Goal: Task Accomplishment & Management: Use online tool/utility

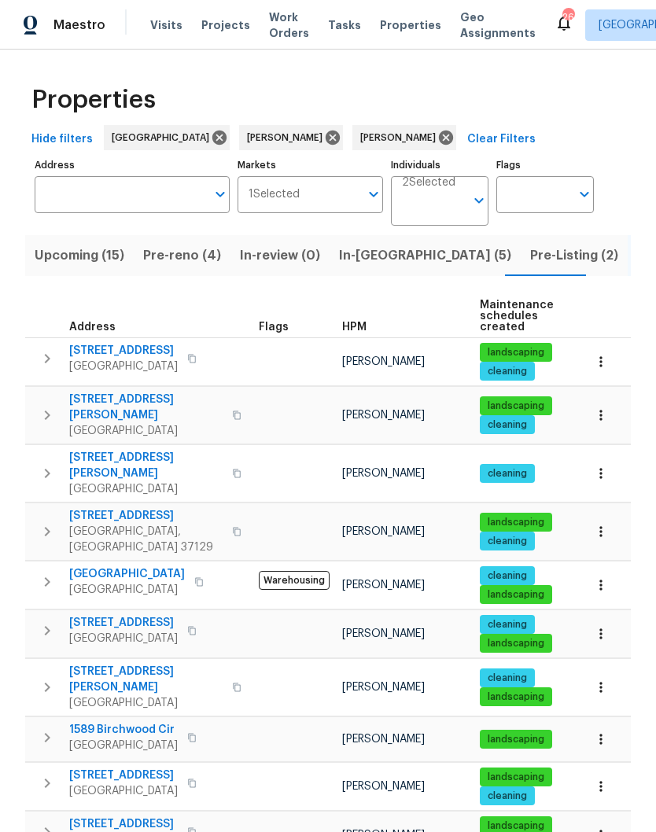
click at [354, 257] on span "In-reno (5)" at bounding box center [425, 256] width 172 height 22
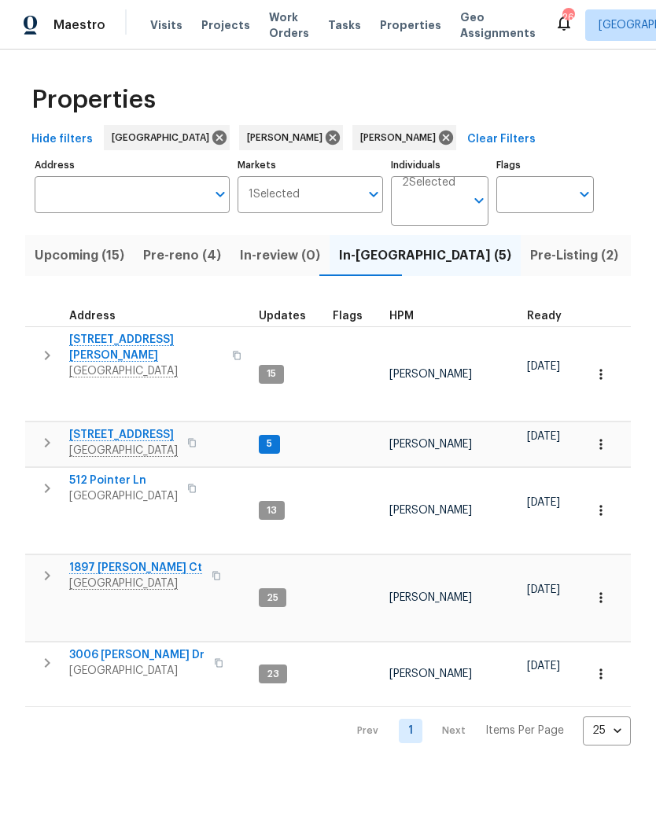
click at [138, 647] on span "3006 [PERSON_NAME] Dr" at bounding box center [136, 655] width 135 height 16
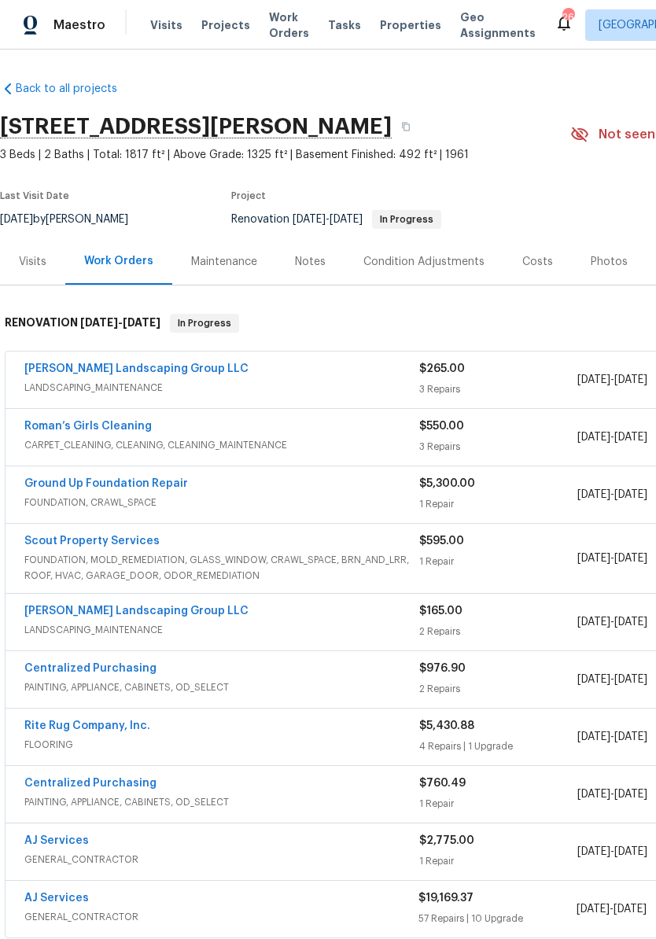
click at [317, 266] on div "Notes" at bounding box center [310, 262] width 31 height 16
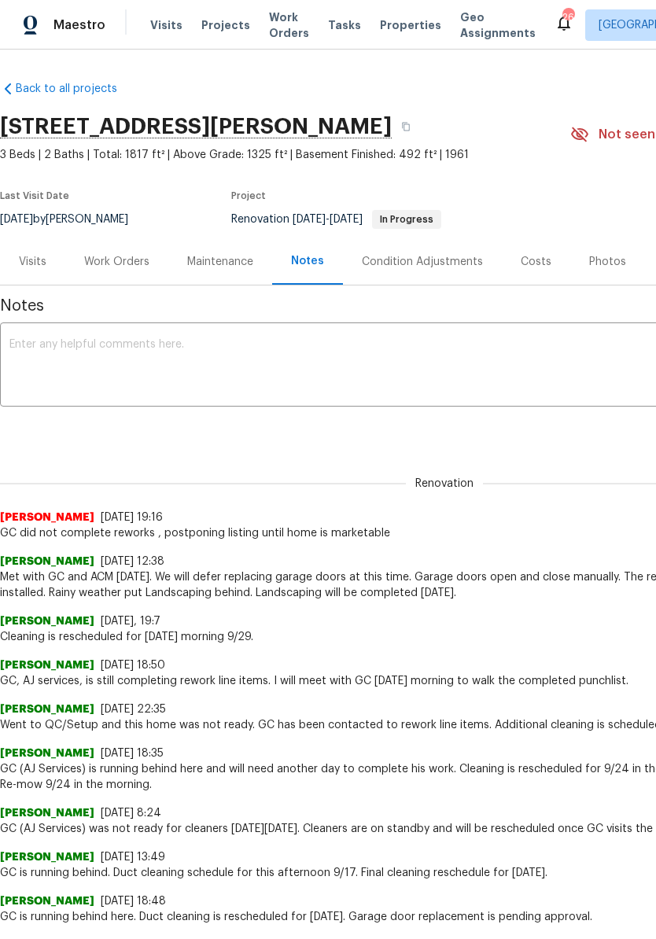
click at [172, 340] on textarea at bounding box center [444, 366] width 870 height 55
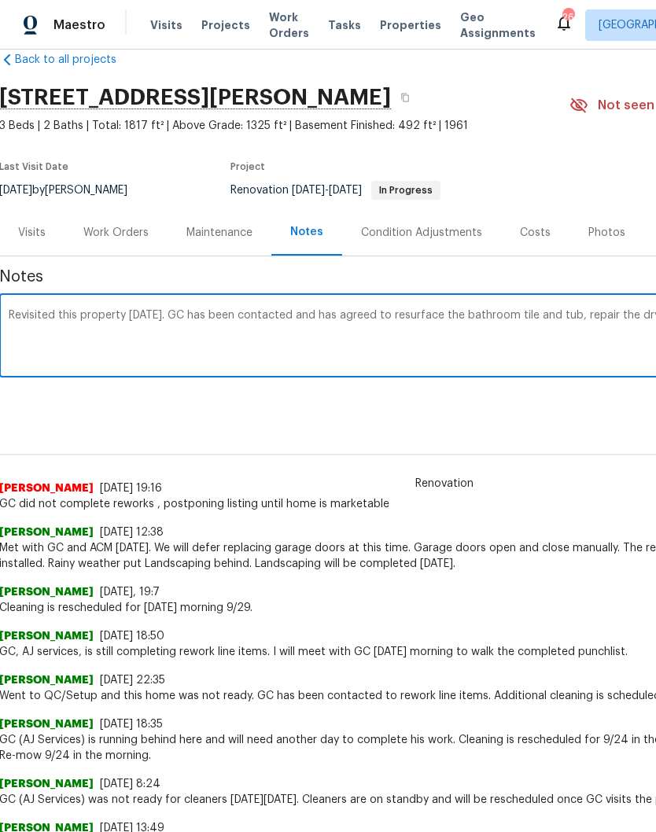
scroll to position [29, 233]
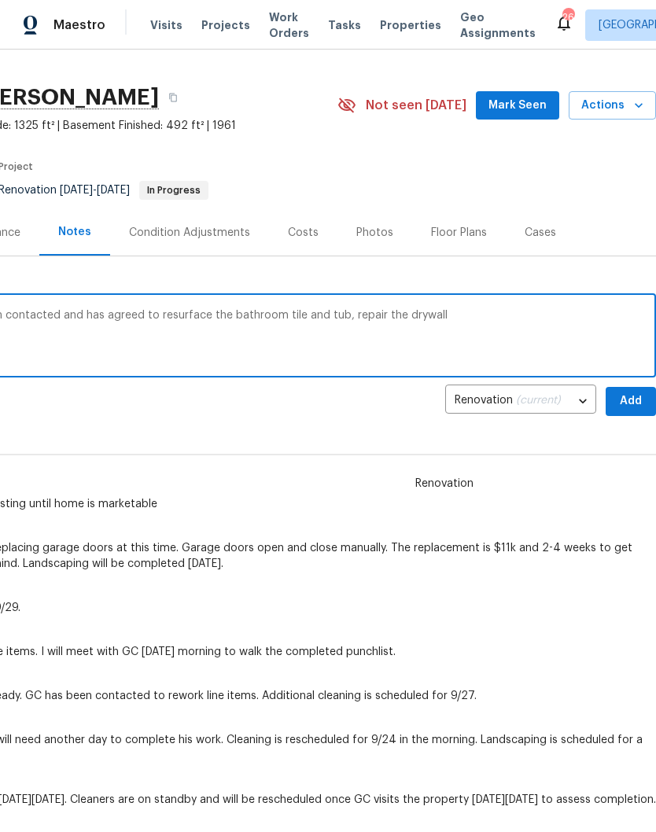
click at [388, 313] on textarea "Revisited this property today. GC has been contacted and has agreed to resurfac…" at bounding box center [212, 337] width 870 height 55
click at [447, 316] on textarea "Revisited this property today. GC has been contacted and has agreed to resurfac…" at bounding box center [212, 337] width 870 height 55
click at [338, 311] on textarea "Revisited this property today. GC has been contacted and has agreed to resurfac…" at bounding box center [212, 337] width 870 height 55
click at [597, 314] on textarea "Revisited this property today. GC has been contacted and has agreed to resurfac…" at bounding box center [212, 337] width 870 height 55
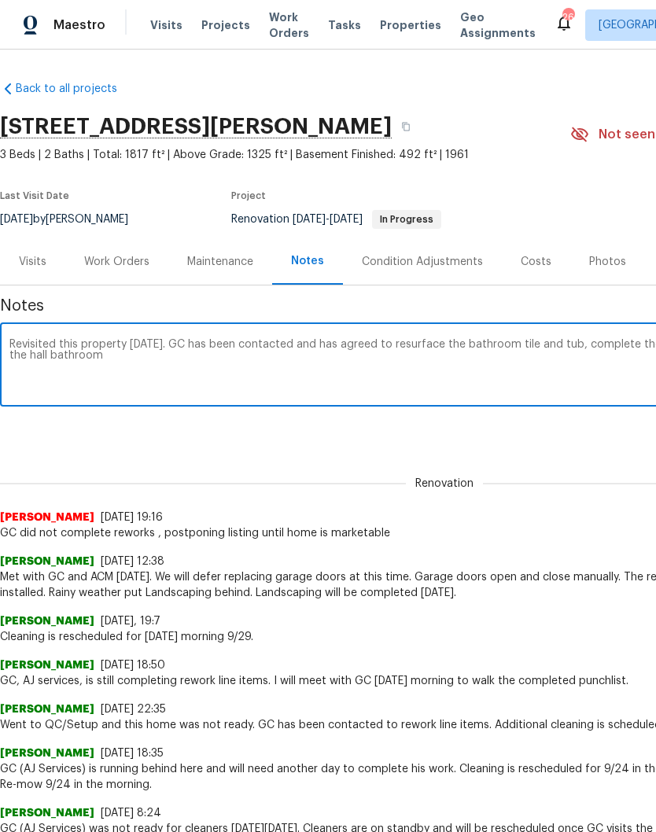
scroll to position [0, 0]
click at [108, 356] on textarea "Revisited this property today. GC has been contacted and has agreed to resurfac…" at bounding box center [444, 366] width 870 height 55
click at [184, 341] on textarea "Revisited this property today. GC has been contacted and has agreed to resurfac…" at bounding box center [444, 366] width 870 height 55
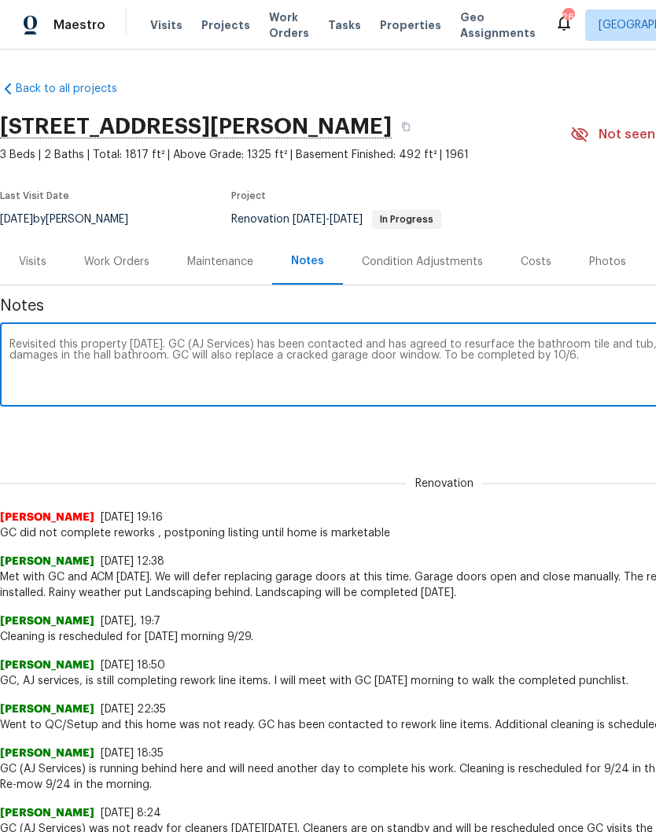
click at [356, 340] on textarea "Revisited this property today. GC (AJ Services) has been contacted and has agre…" at bounding box center [444, 366] width 870 height 55
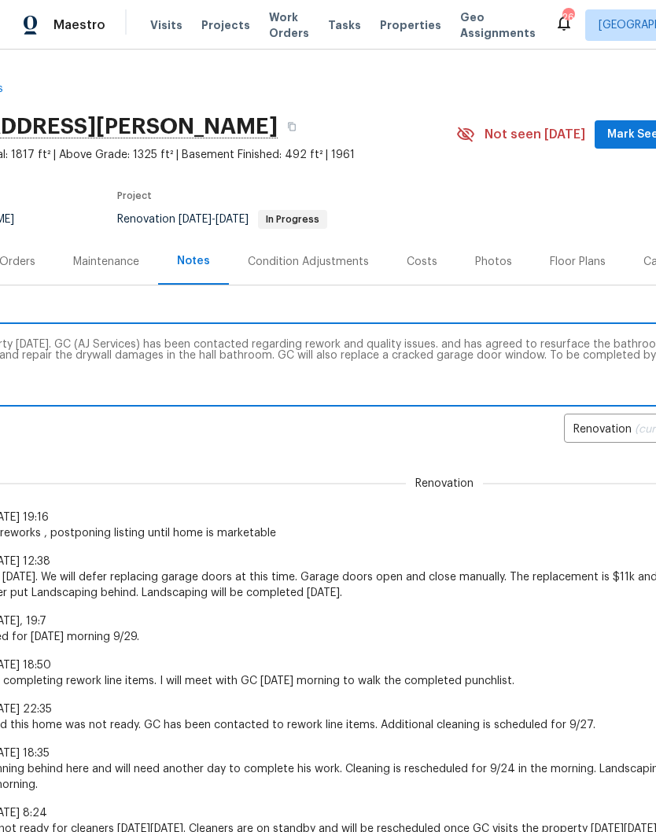
scroll to position [0, 117]
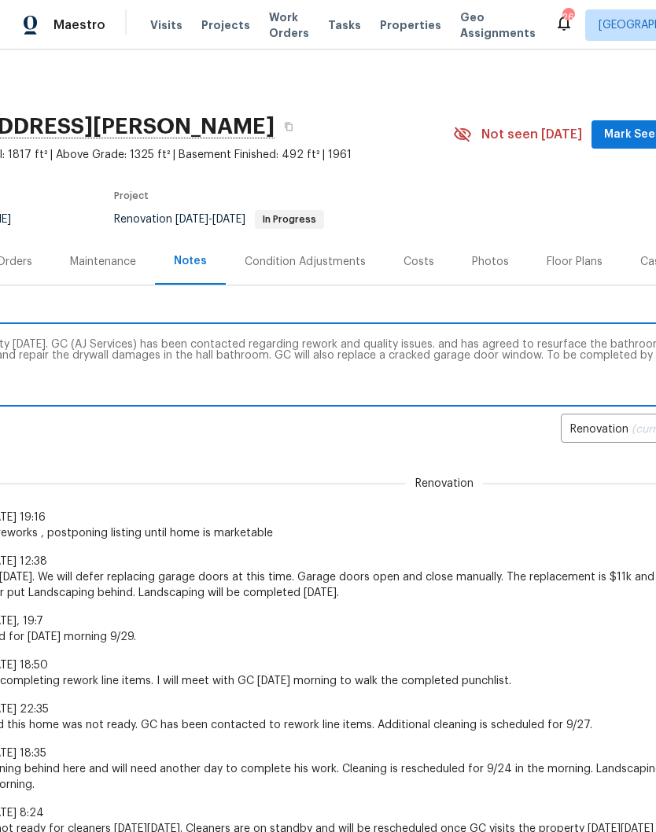
click at [218, 355] on textarea "Revisited this property today. GC (AJ Services) has been contacted regarding re…" at bounding box center [327, 366] width 870 height 55
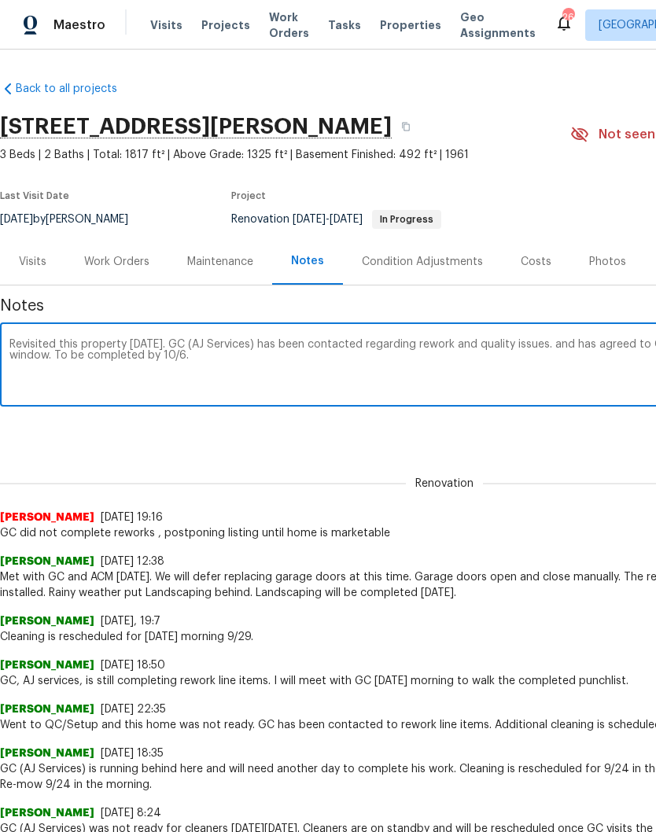
scroll to position [0, 0]
click at [61, 357] on textarea "Revisited this property today. GC (AJ Services) has been contacted regarding re…" at bounding box center [444, 366] width 870 height 55
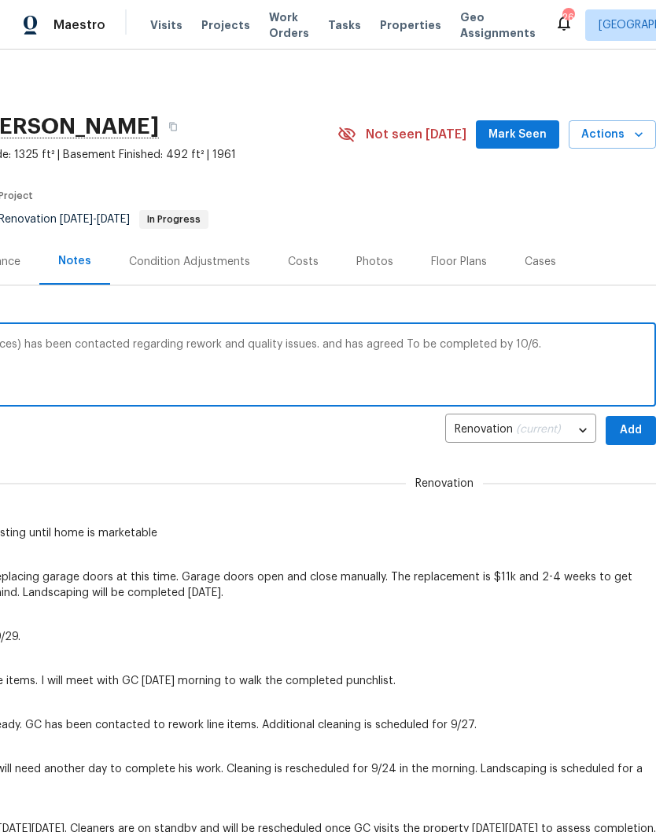
click at [403, 344] on textarea "Revisited this property today. GC (AJ Services) has been contacted regarding re…" at bounding box center [212, 366] width 870 height 55
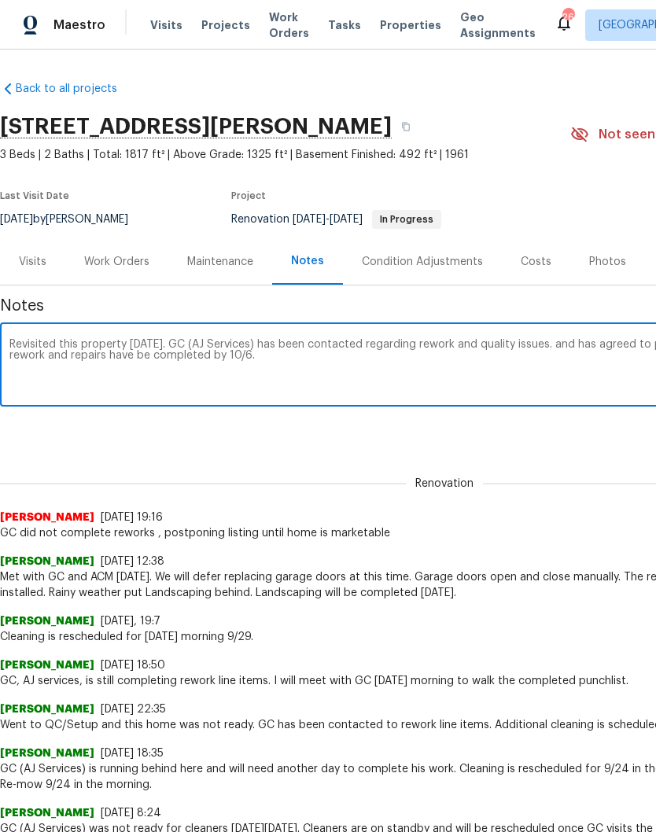
click at [147, 358] on textarea "Revisited this property today. GC (AJ Services) has been contacted regarding re…" at bounding box center [444, 366] width 870 height 55
click at [166, 339] on textarea "Revisited this property today. GC (AJ Services) has been contacted regarding re…" at bounding box center [444, 366] width 870 height 55
click at [386, 377] on textarea "Revisited this property today. GC (AJ Services) has been contacted regarding re…" at bounding box center [444, 366] width 870 height 55
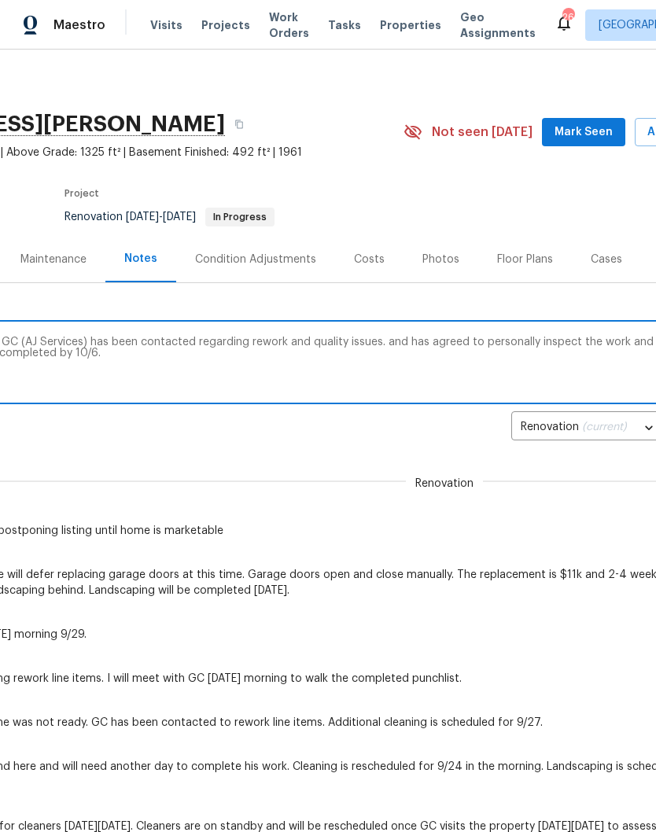
scroll to position [2, 168]
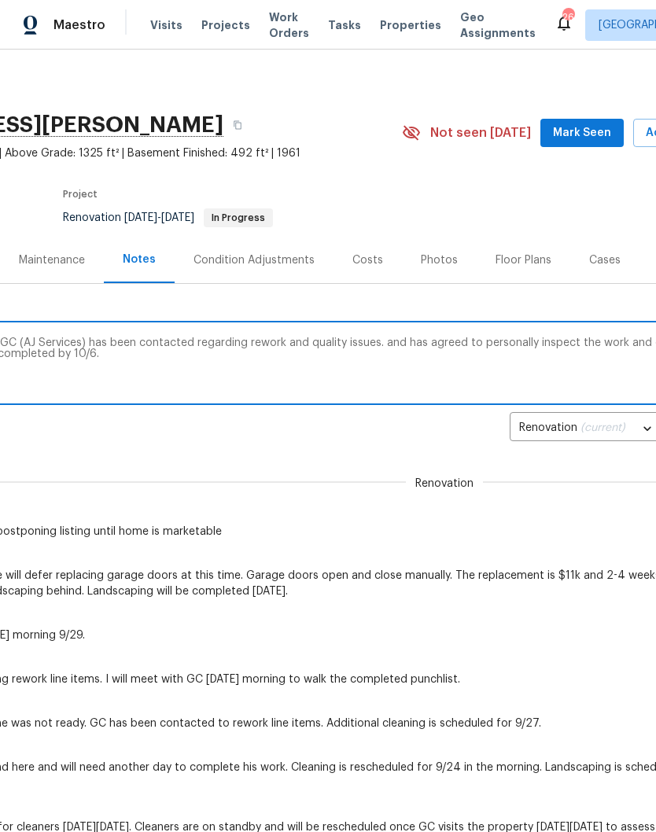
click at [396, 344] on textarea "Revisited this property today. GC (AJ Services) has been contacted regarding re…" at bounding box center [276, 364] width 870 height 55
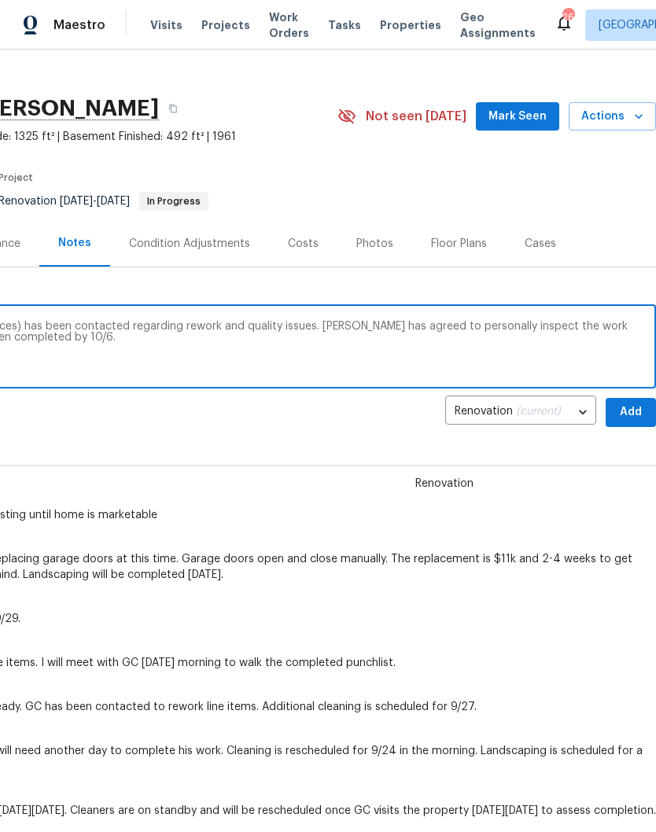
scroll to position [18, 233]
type textarea "Revisited this property today. GC (AJ Services) has been contacted regarding re…"
click at [631, 408] on span "Add" at bounding box center [630, 413] width 25 height 20
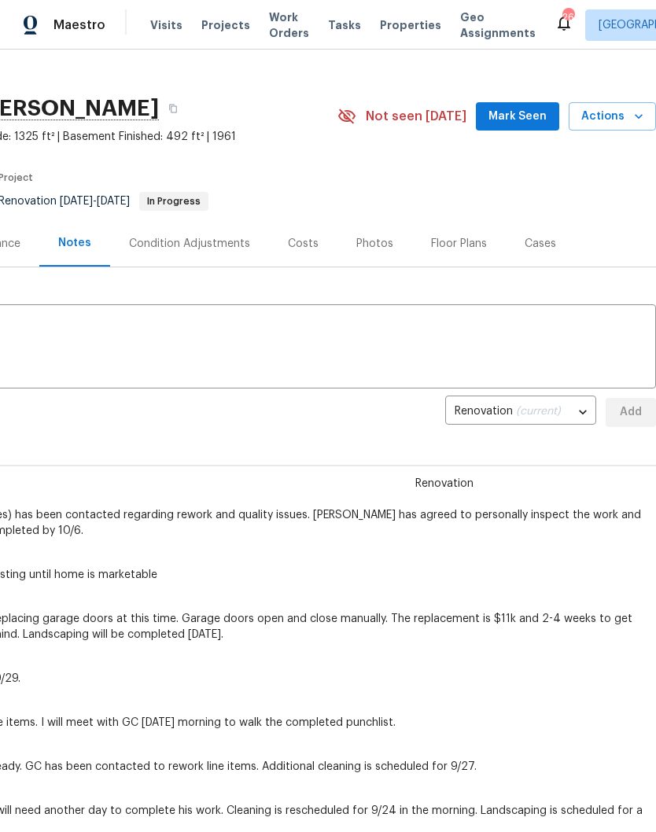
click at [520, 118] on span "Mark Seen" at bounding box center [517, 117] width 58 height 20
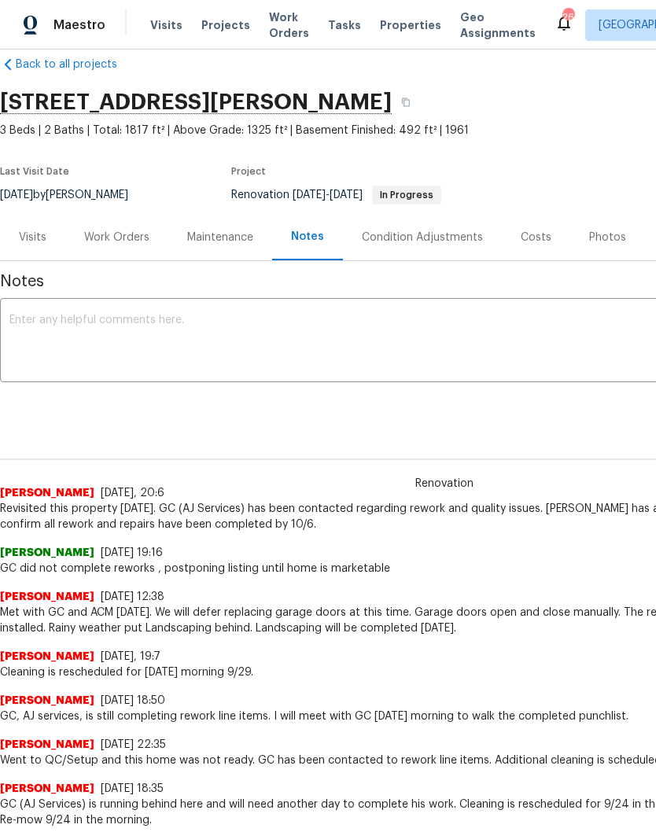
scroll to position [28, 0]
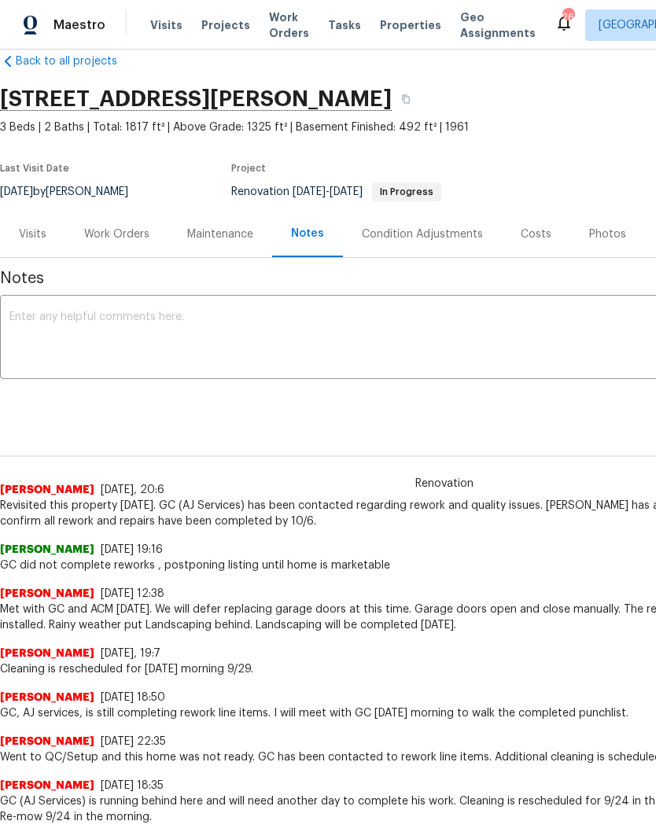
click at [123, 234] on div "Work Orders" at bounding box center [116, 234] width 65 height 16
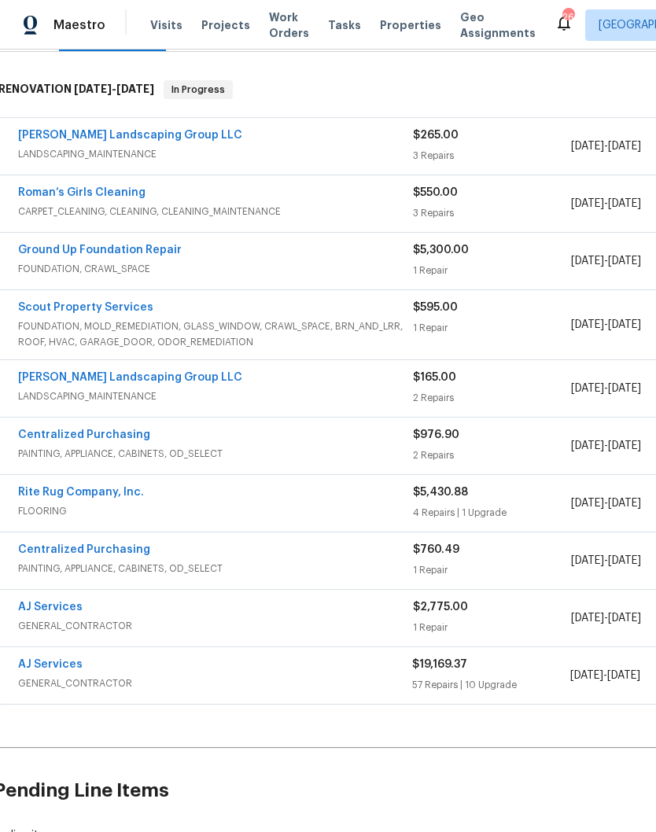
scroll to position [239, 6]
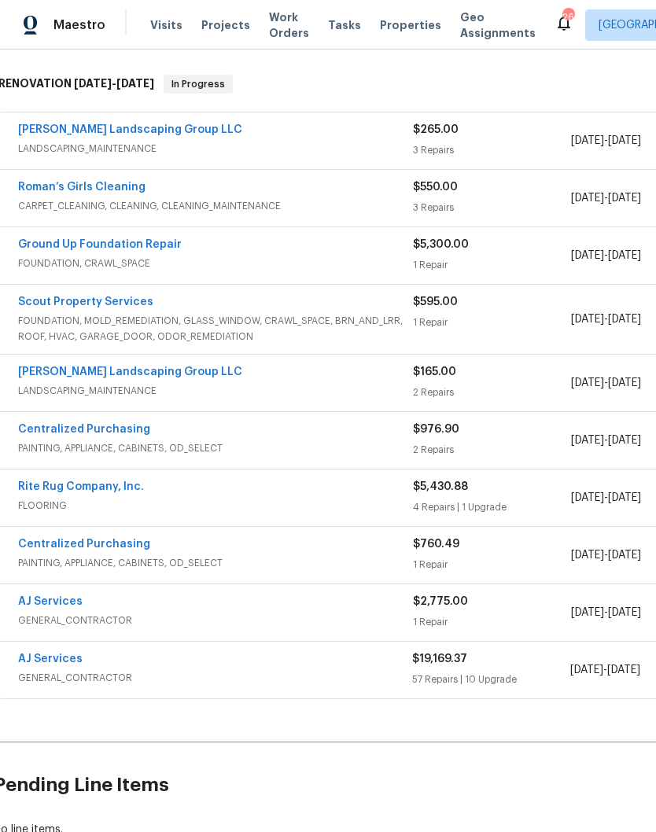
click at [68, 664] on link "AJ Services" at bounding box center [50, 658] width 64 height 11
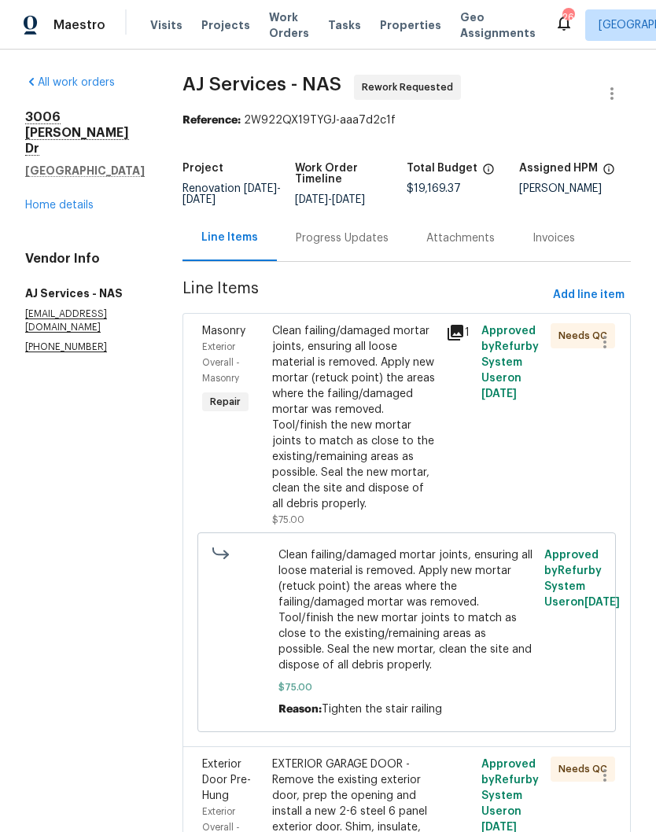
click at [381, 368] on div "Clean failing/damaged mortar joints, ensuring all loose material is removed. Ap…" at bounding box center [354, 417] width 165 height 189
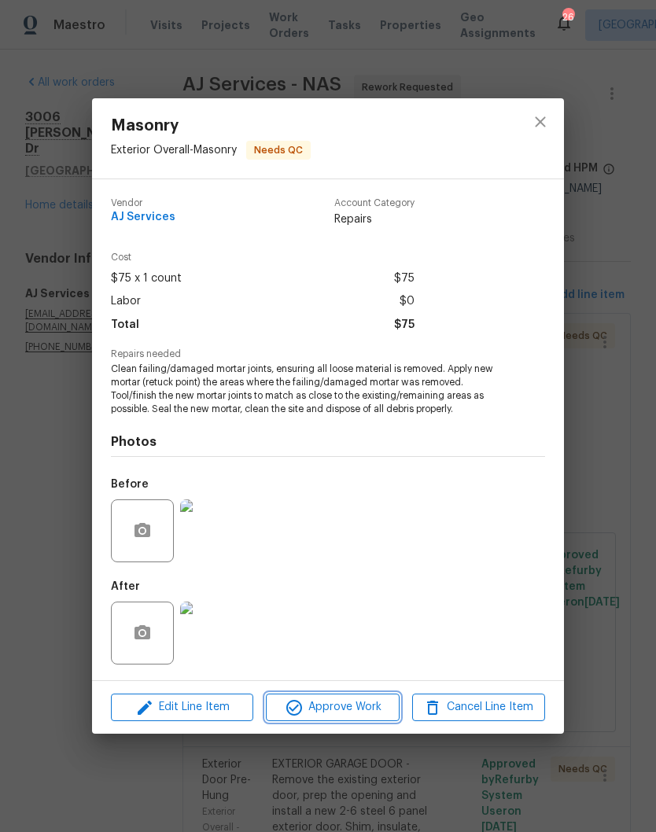
click at [369, 709] on span "Approve Work" at bounding box center [331, 707] width 123 height 20
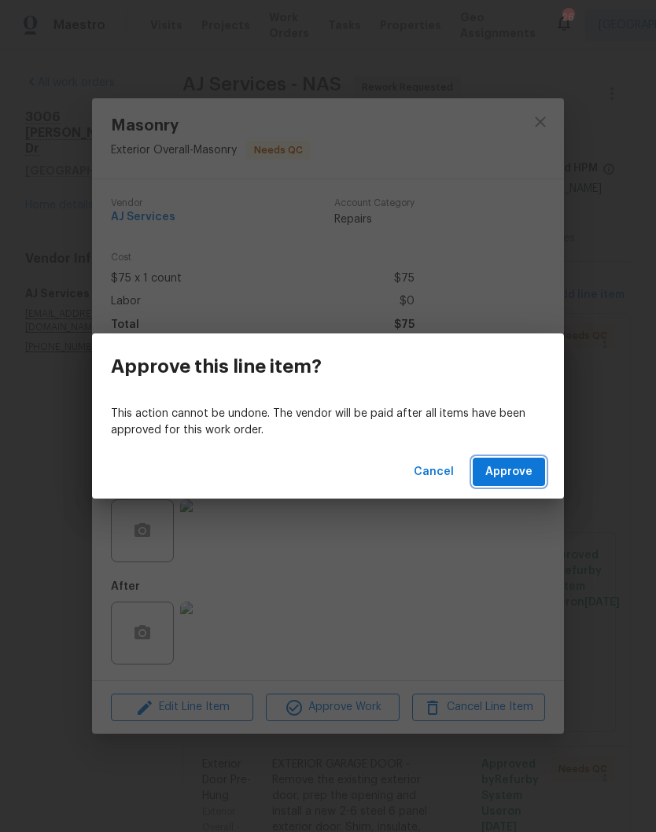
click at [524, 471] on span "Approve" at bounding box center [508, 472] width 47 height 20
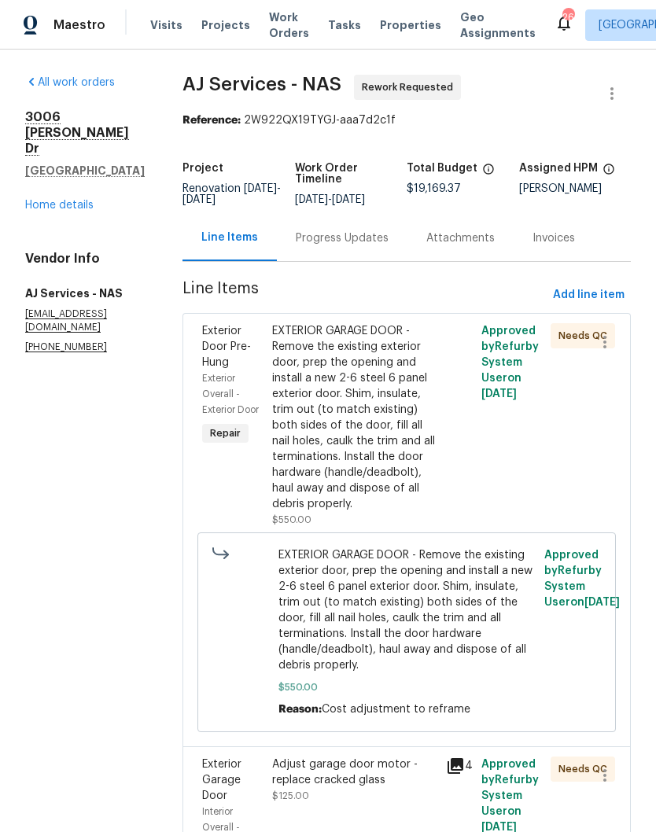
click at [369, 348] on div "EXTERIOR GARAGE DOOR - Remove the existing exterior door, prep the opening and …" at bounding box center [354, 417] width 165 height 189
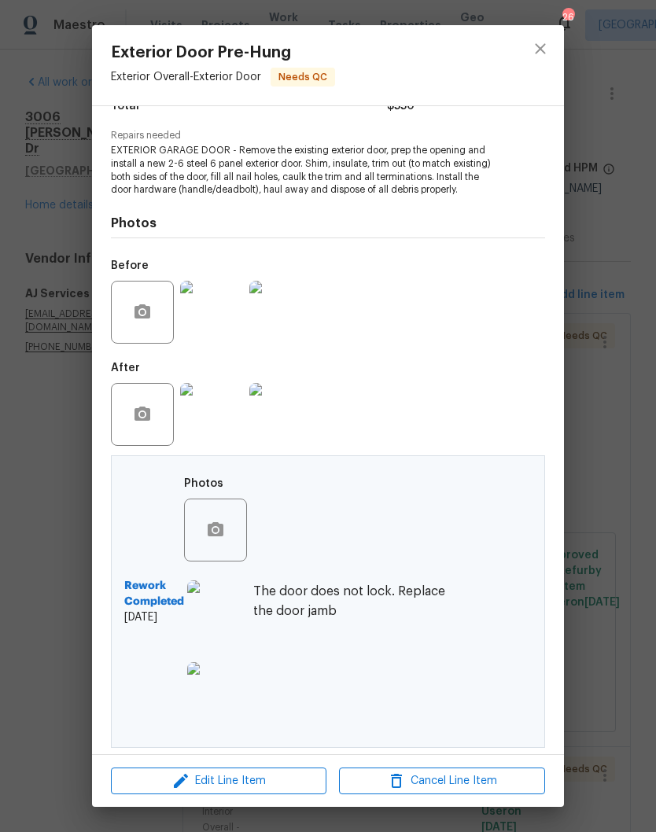
scroll to position [148, 0]
click at [544, 50] on icon "close" at bounding box center [540, 48] width 19 height 19
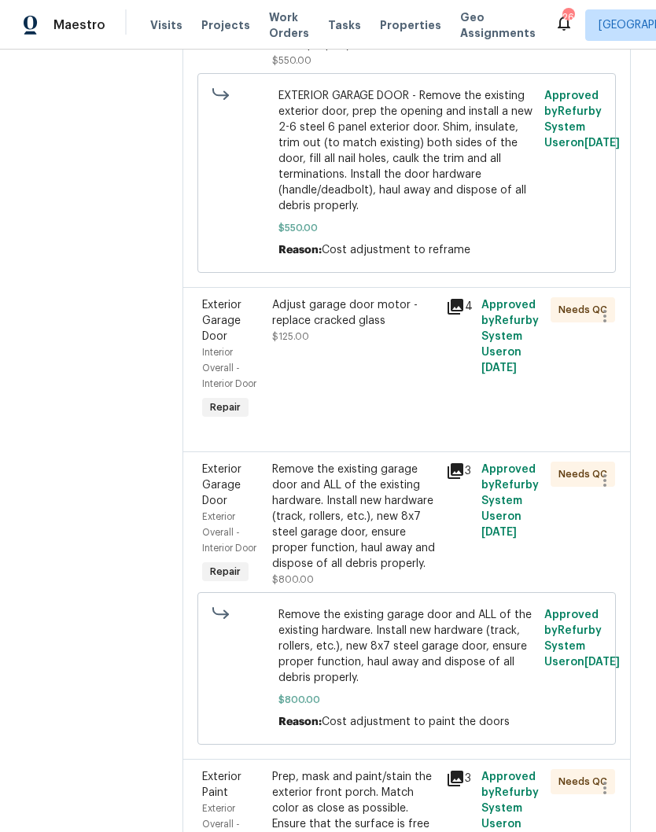
scroll to position [460, 0]
click at [364, 322] on div "Adjust garage door motor - replace cracked glass" at bounding box center [354, 311] width 165 height 31
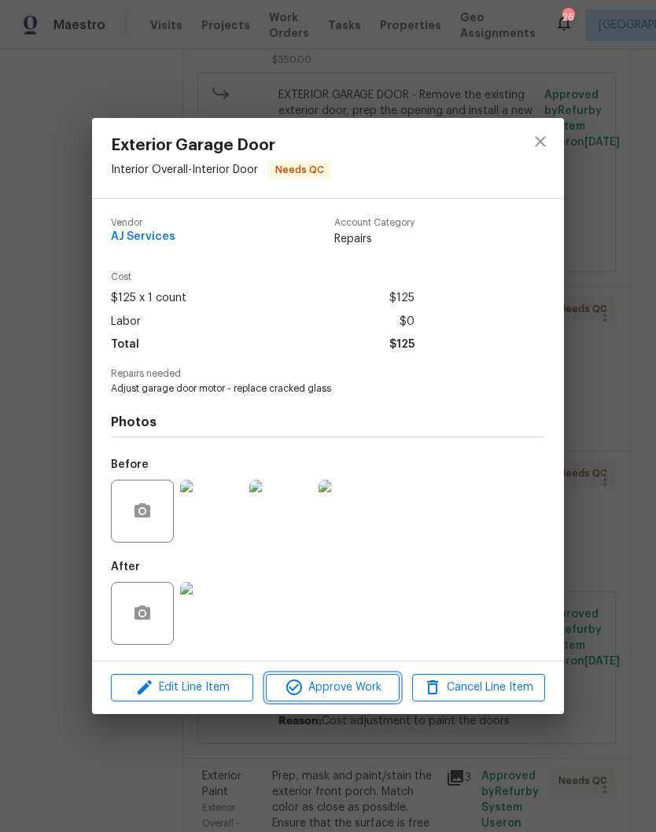
click at [348, 687] on span "Approve Work" at bounding box center [331, 688] width 123 height 20
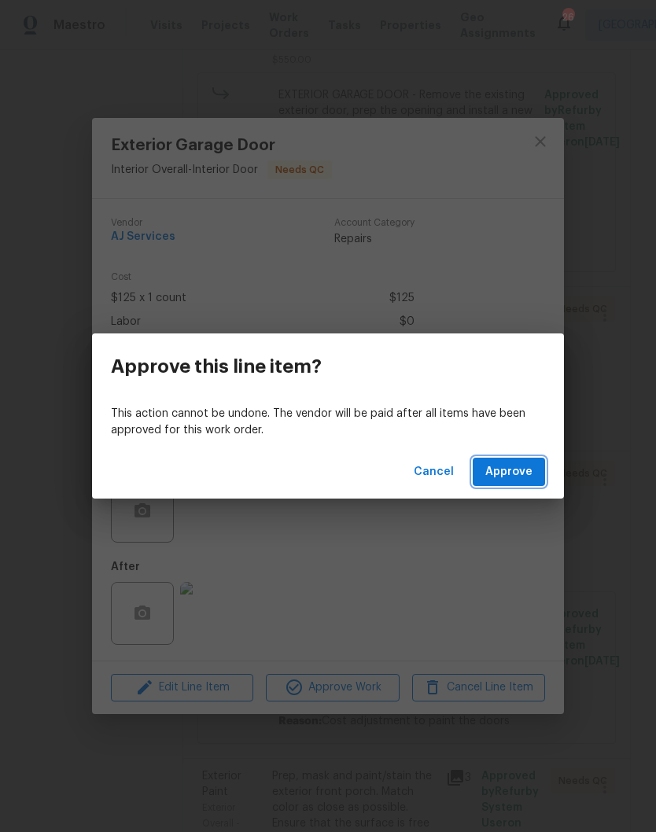
click at [521, 477] on span "Approve" at bounding box center [508, 472] width 47 height 20
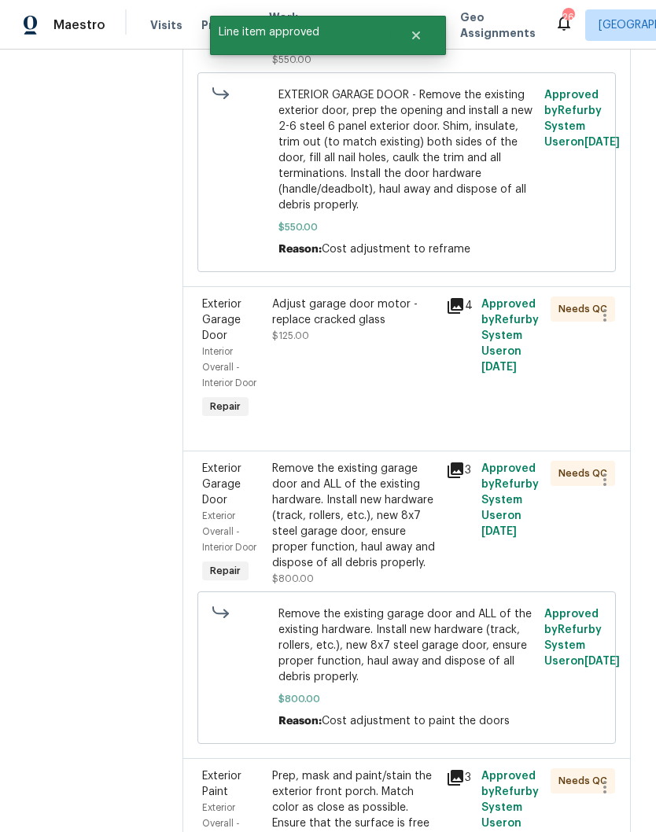
scroll to position [0, 0]
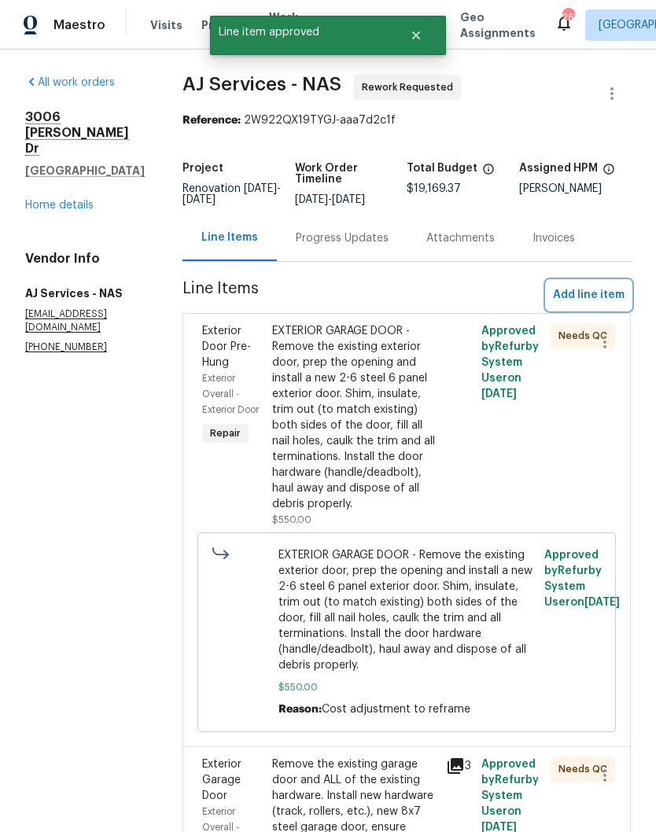
click at [600, 303] on span "Add line item" at bounding box center [589, 295] width 72 height 20
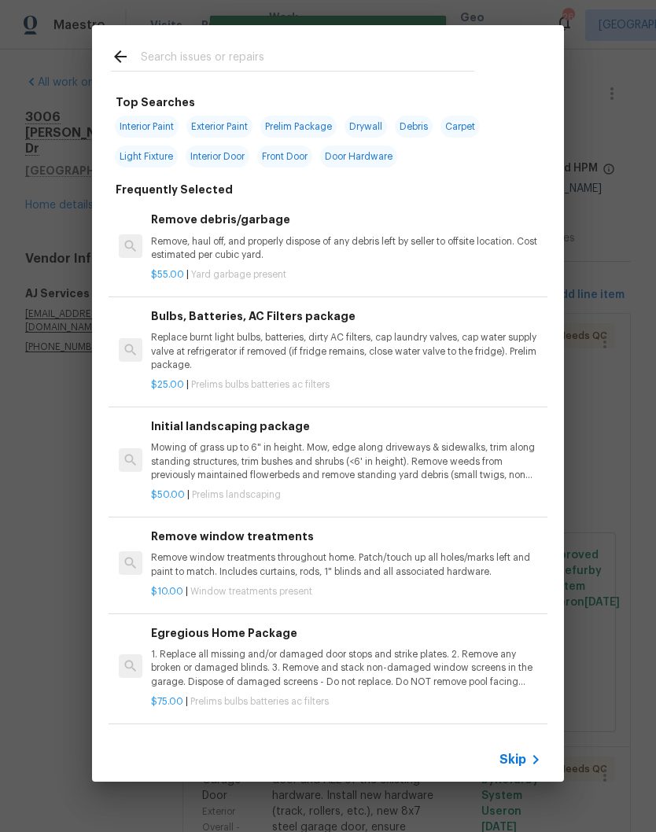
click at [230, 53] on input "text" at bounding box center [307, 59] width 333 height 24
type input "Garage door"
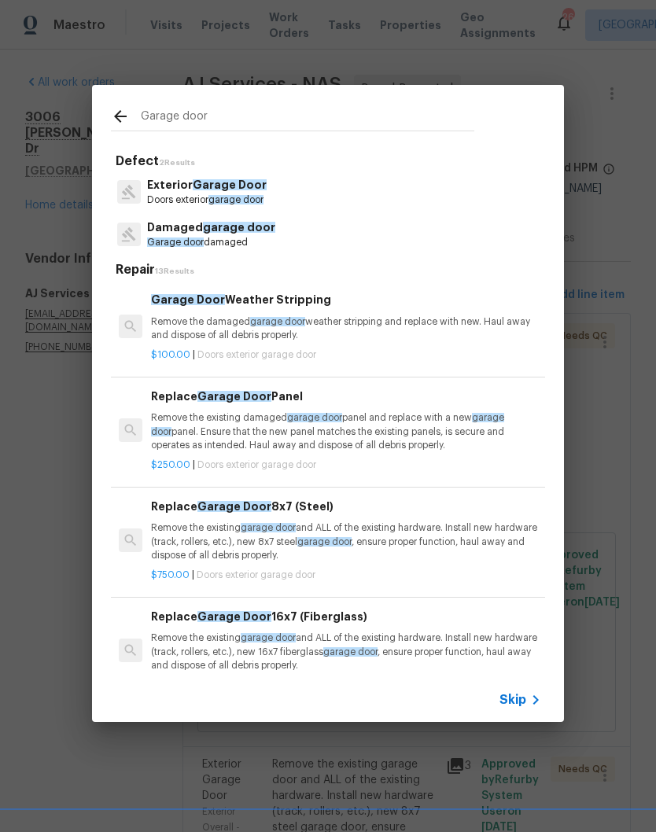
click at [253, 189] on span "Garage Door" at bounding box center [230, 184] width 74 height 11
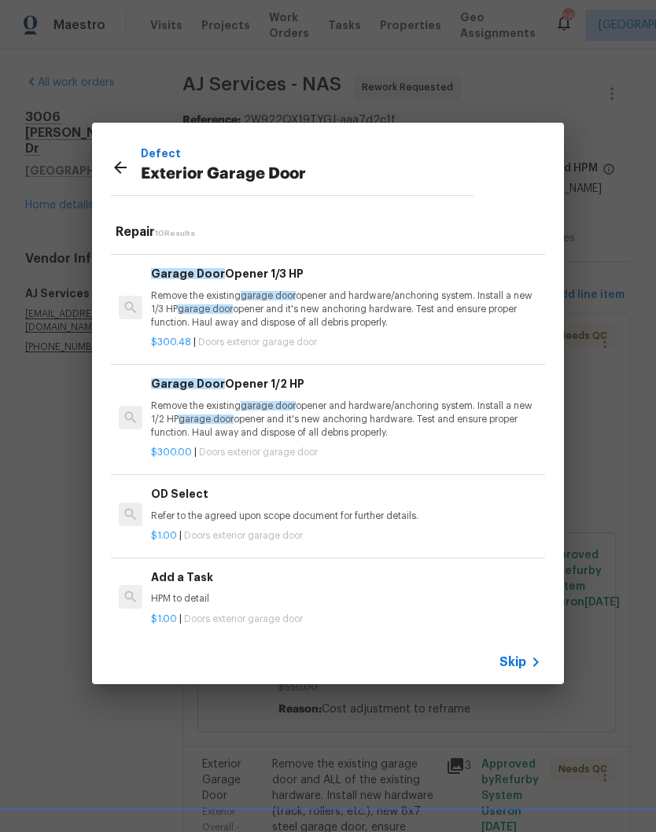
scroll to position [635, 0]
click at [192, 592] on p "HPM to detail" at bounding box center [346, 598] width 390 height 13
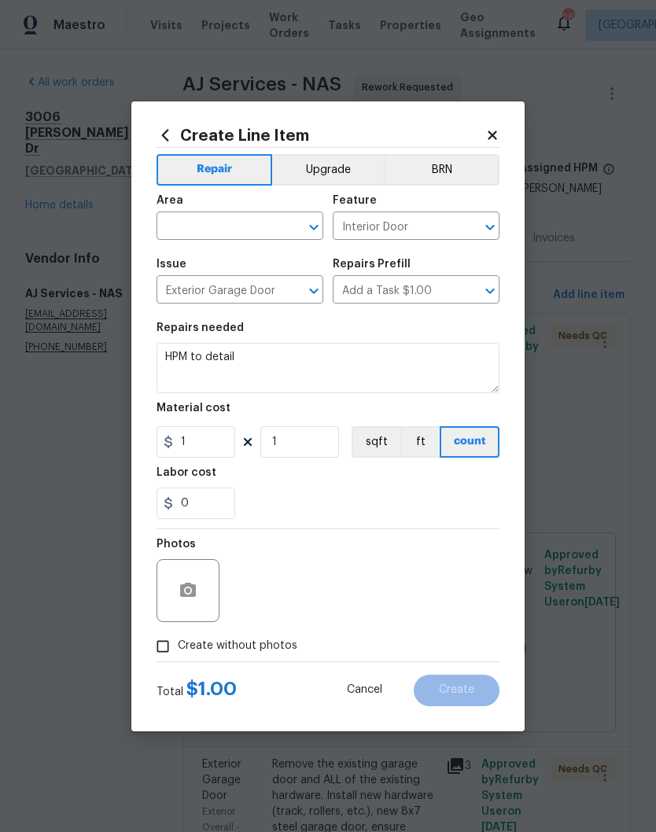
click at [272, 223] on input "text" at bounding box center [217, 227] width 123 height 24
click at [241, 295] on li "Exterior Overall" at bounding box center [239, 288] width 167 height 26
type input "Exterior Overall"
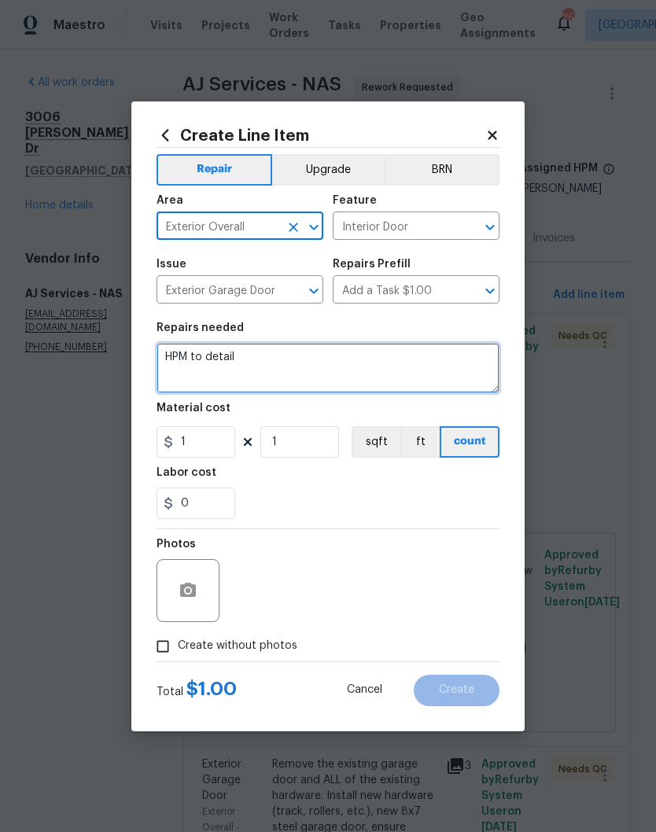
click at [266, 359] on textarea "HPM to detail" at bounding box center [327, 368] width 343 height 50
type textarea "H"
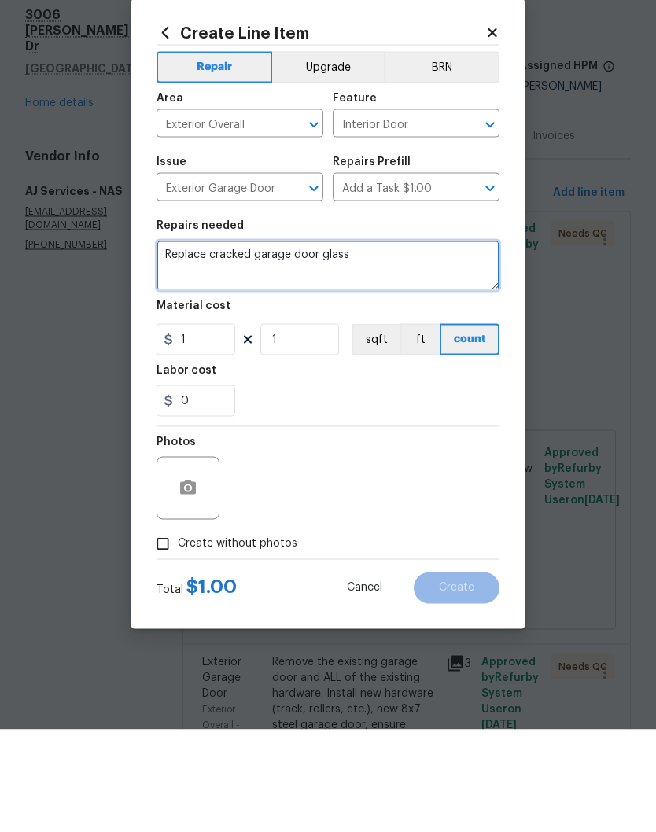
type textarea "Replace cracked garage door glass"
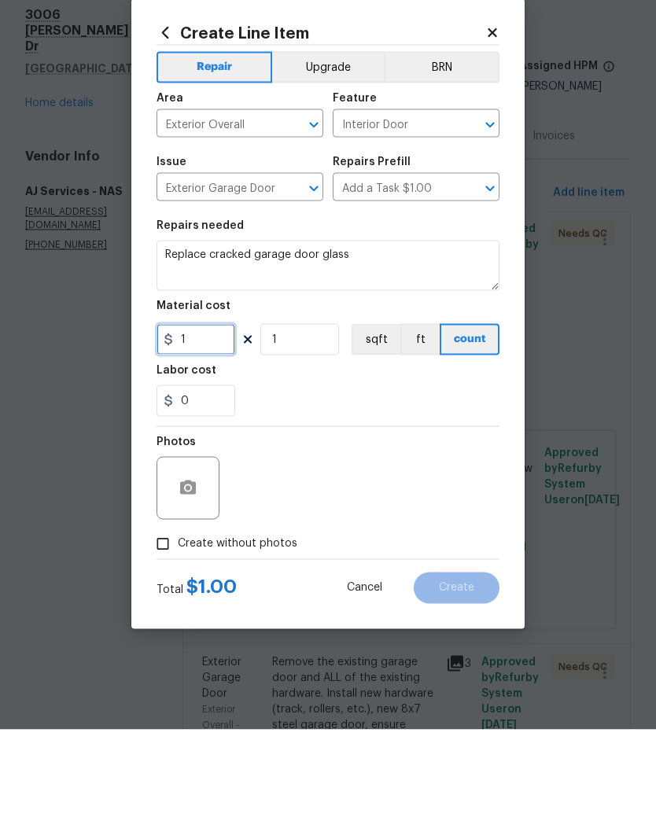
click at [211, 426] on input "1" at bounding box center [195, 441] width 79 height 31
type input "75"
click at [193, 572] on button "button" at bounding box center [188, 591] width 38 height 38
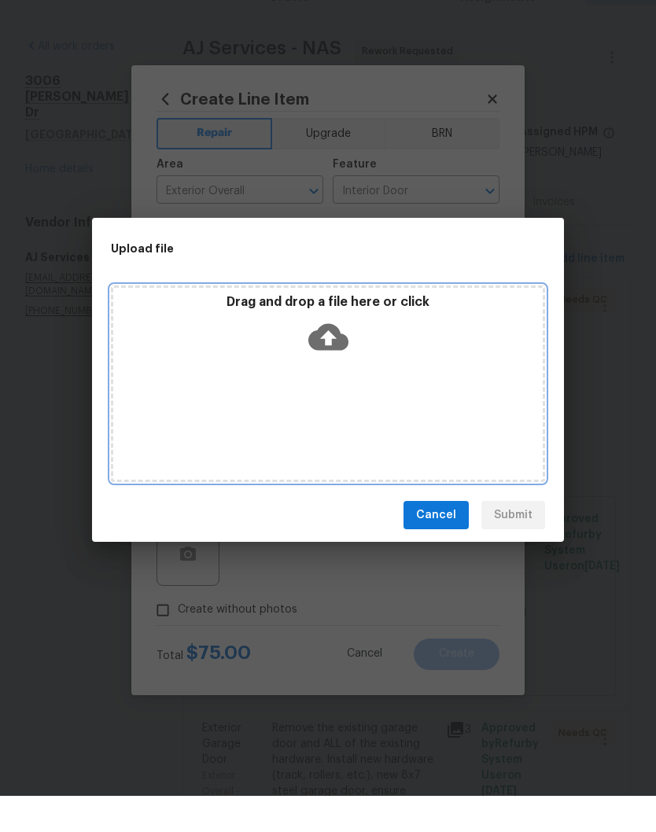
click at [361, 377] on div "Drag and drop a file here or click" at bounding box center [328, 420] width 434 height 197
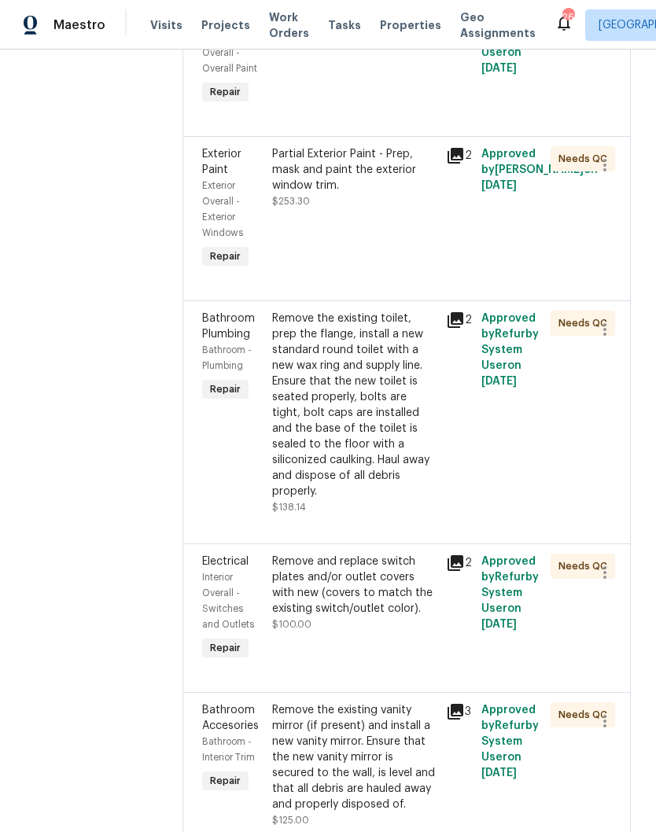
scroll to position [768, 0]
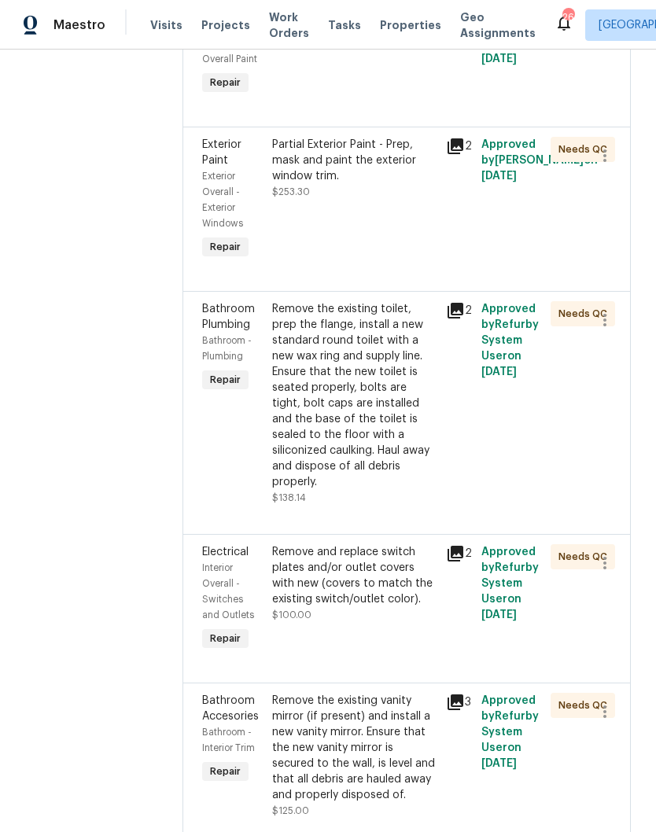
click at [392, 343] on div "Remove the existing toilet, prep the flange, install a new standard round toile…" at bounding box center [354, 395] width 165 height 189
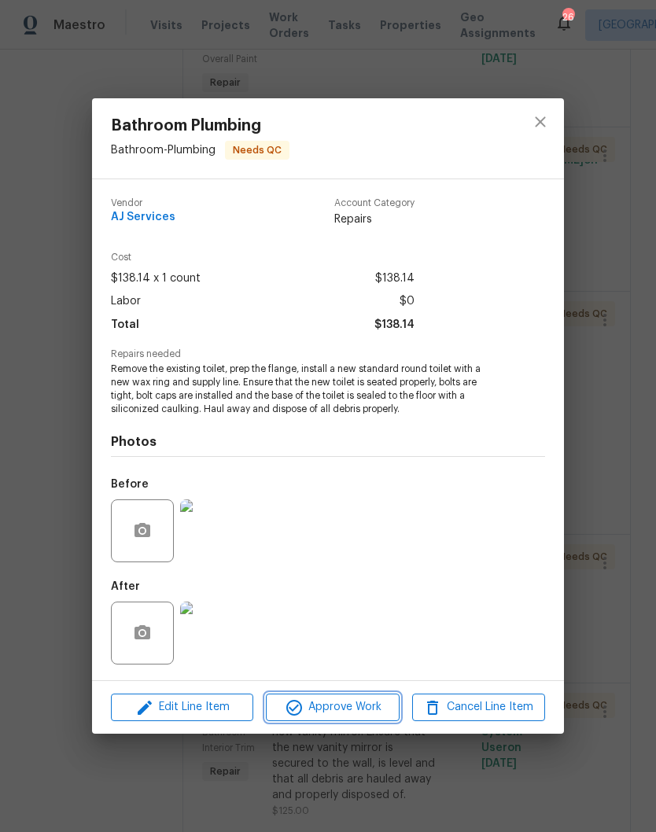
click at [353, 711] on span "Approve Work" at bounding box center [331, 707] width 123 height 20
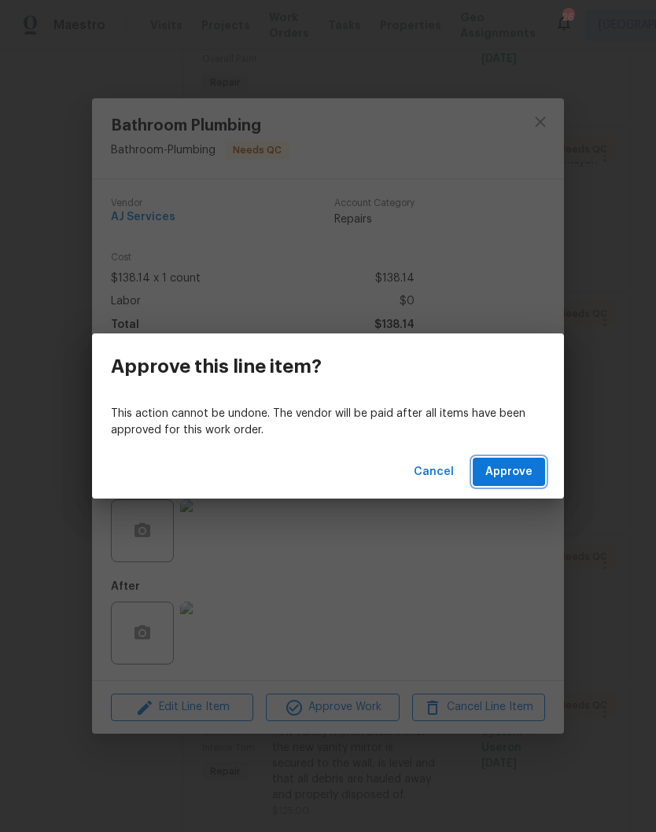
click at [520, 472] on span "Approve" at bounding box center [508, 472] width 47 height 20
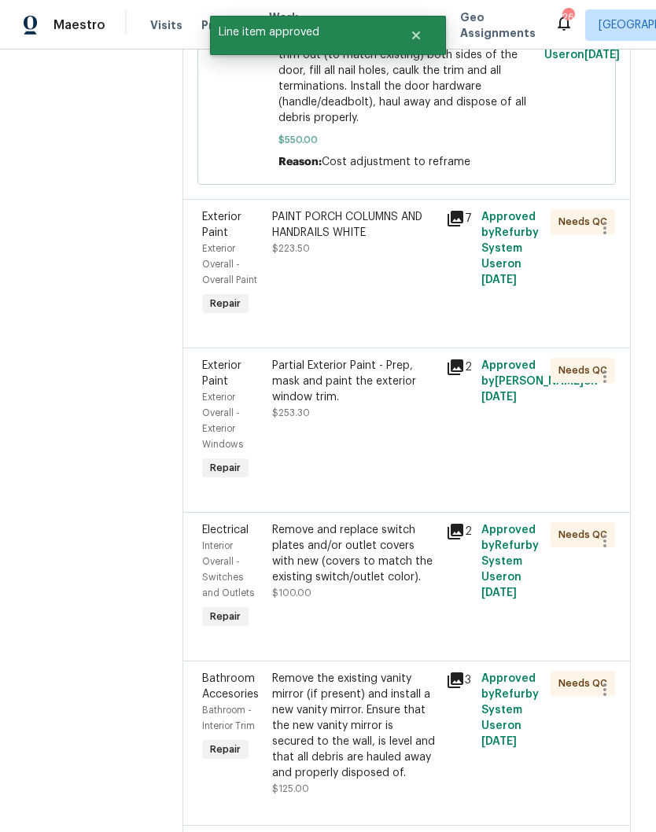
scroll to position [536, 0]
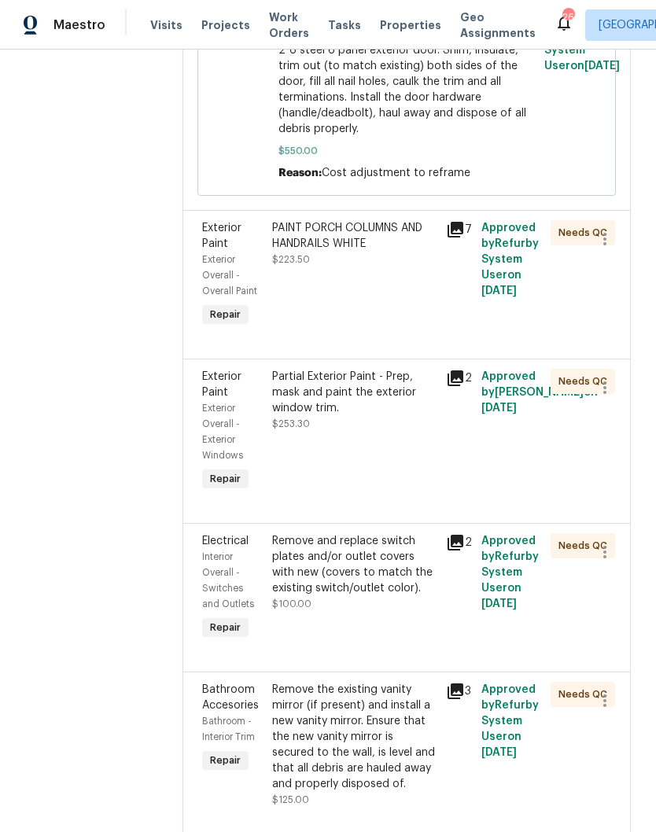
click at [399, 252] on div "PAINT PORCH COLUMNS AND HANDRAILS WHITE" at bounding box center [354, 235] width 165 height 31
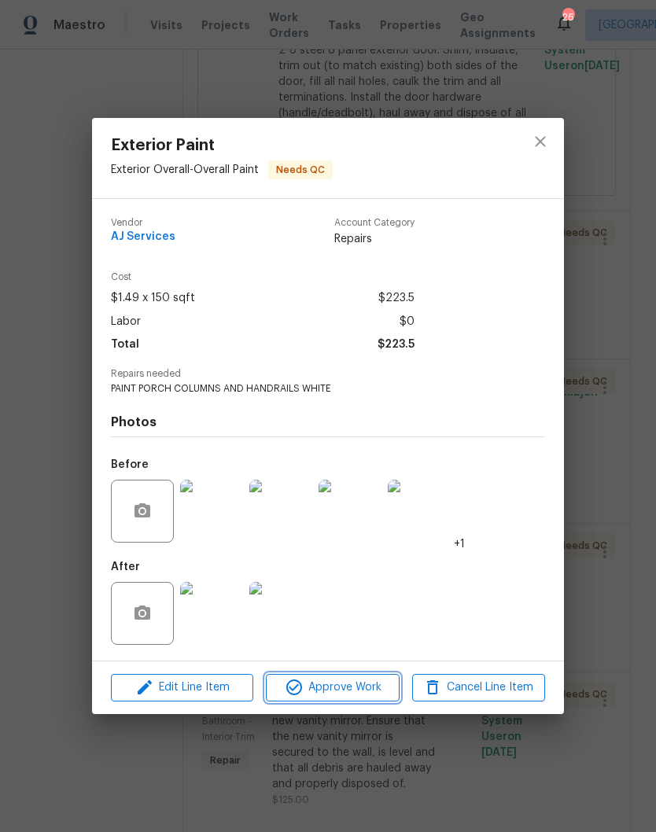
click at [356, 690] on span "Approve Work" at bounding box center [331, 688] width 123 height 20
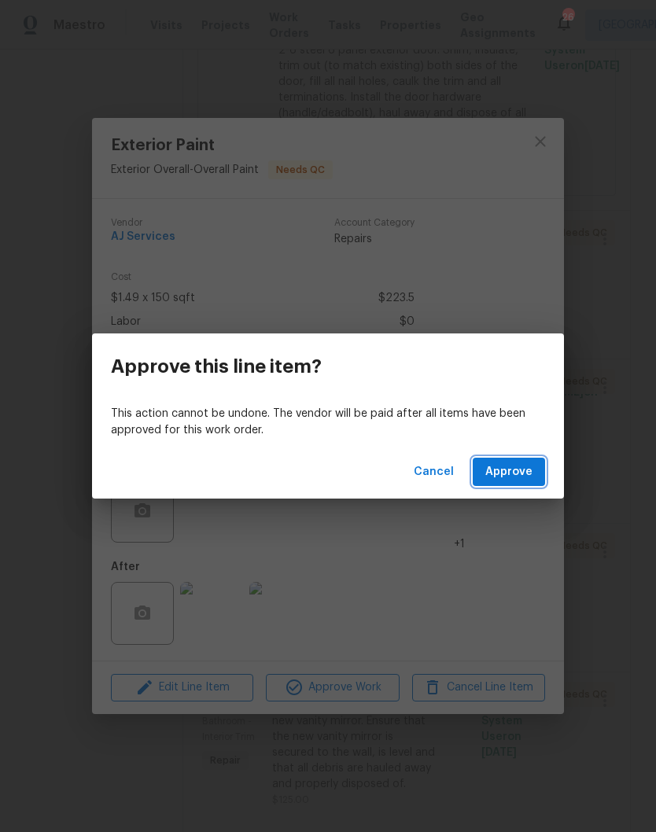
click at [524, 476] on span "Approve" at bounding box center [508, 472] width 47 height 20
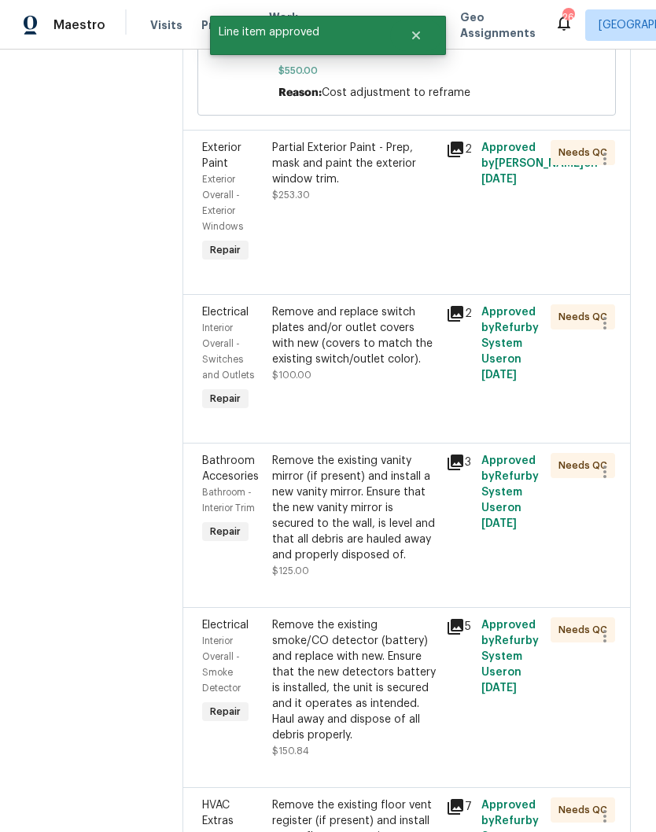
scroll to position [683, 0]
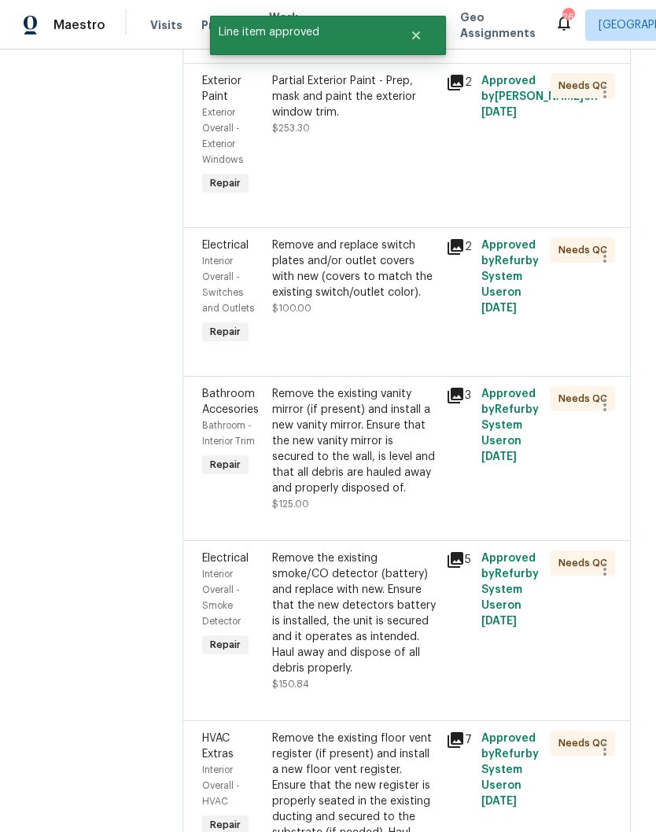
click at [379, 274] on div "Remove and replace switch plates and/or outlet covers with new (covers to match…" at bounding box center [354, 268] width 165 height 63
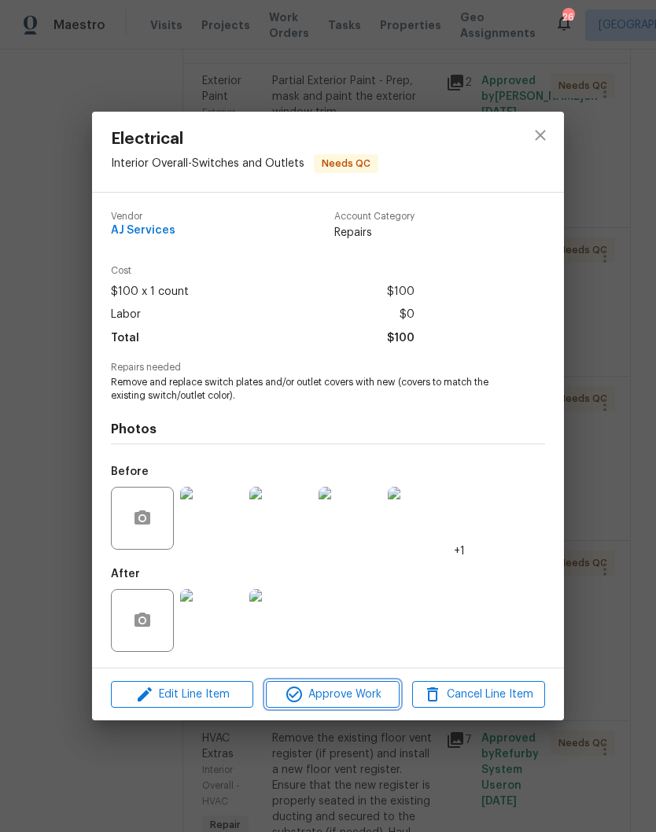
click at [358, 693] on span "Approve Work" at bounding box center [331, 695] width 123 height 20
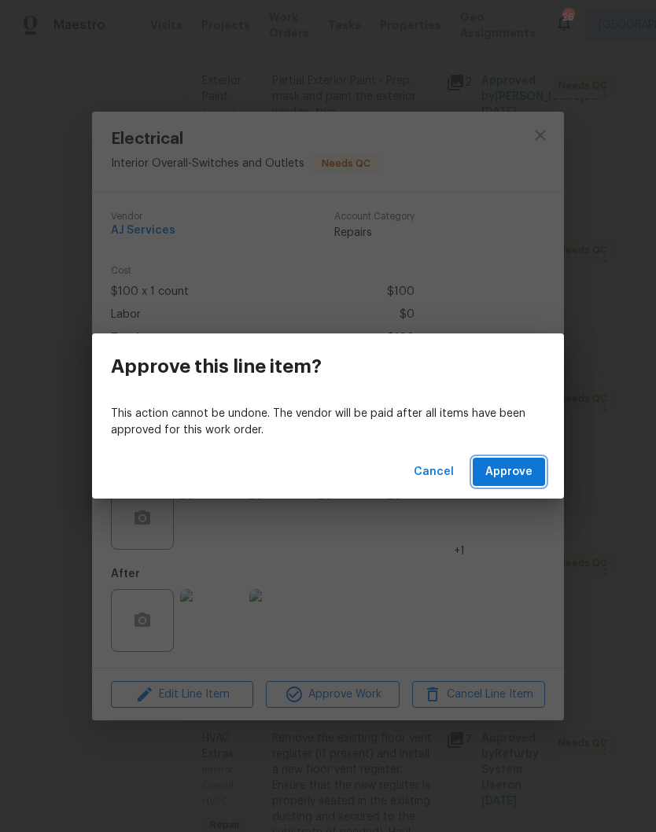
click at [513, 473] on span "Approve" at bounding box center [508, 472] width 47 height 20
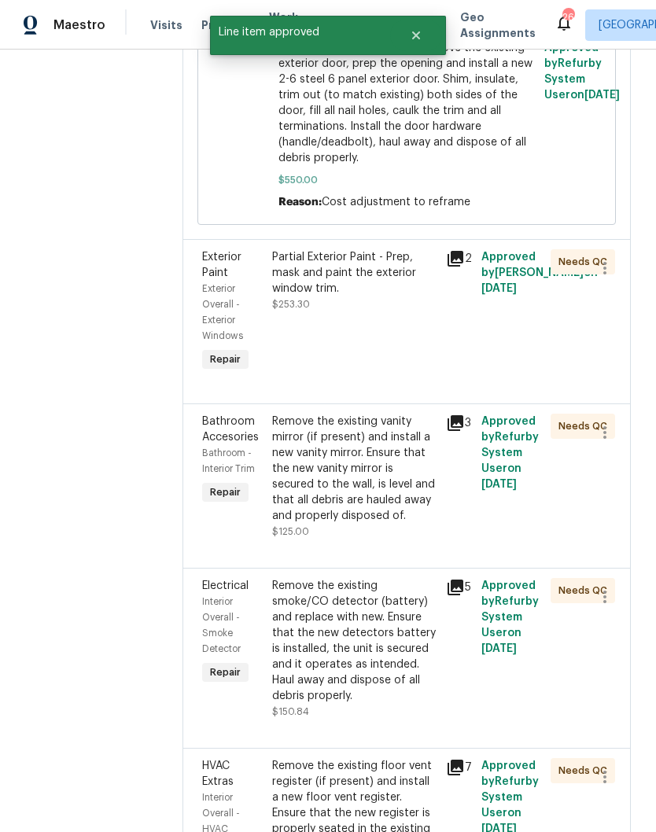
scroll to position [508, 0]
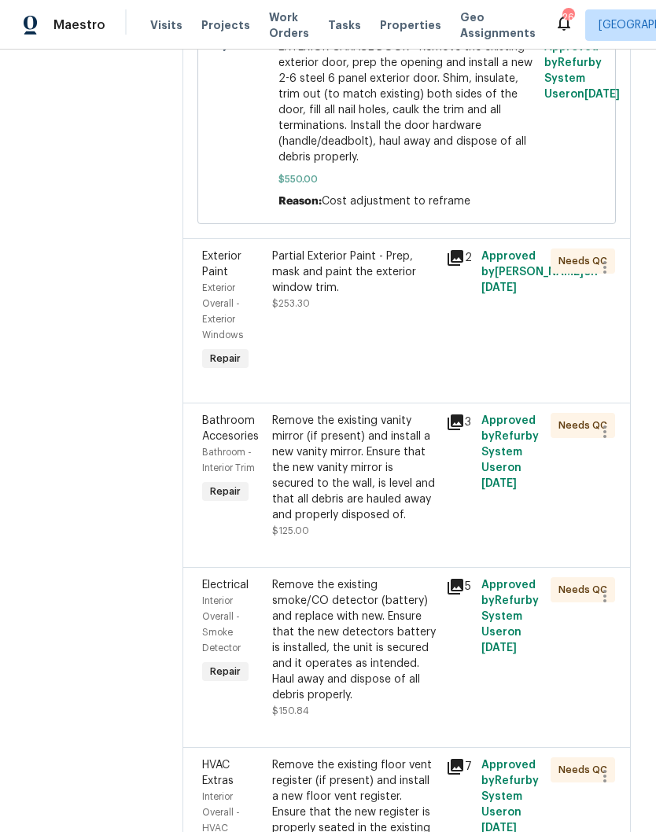
click at [390, 453] on div "Remove the existing vanity mirror (if present) and install a new vanity mirror.…" at bounding box center [354, 468] width 165 height 110
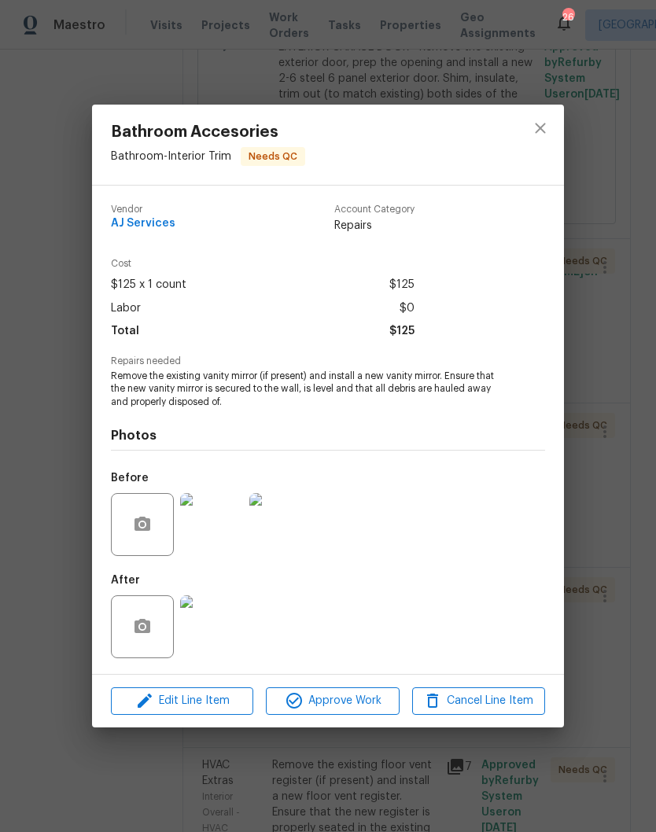
click at [222, 626] on img at bounding box center [211, 626] width 63 height 63
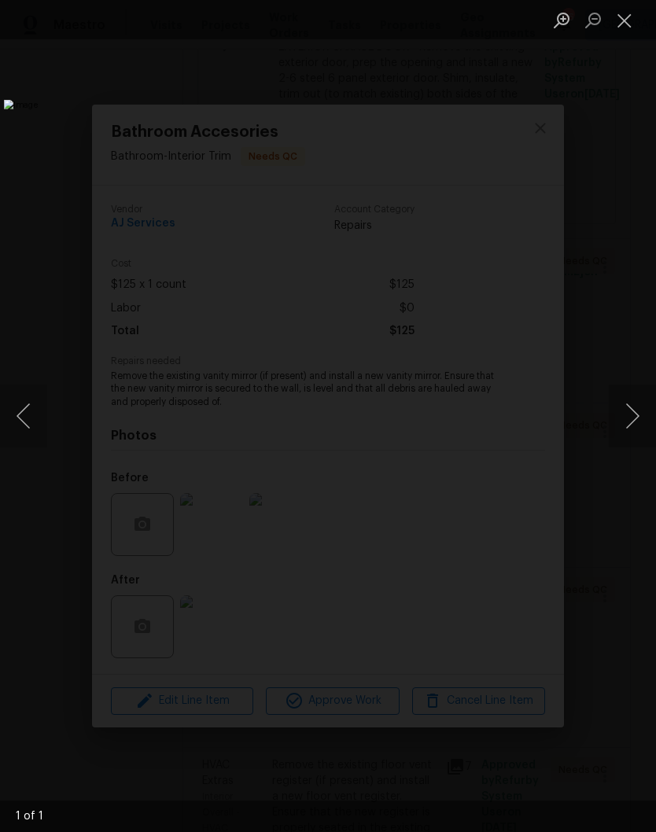
click at [625, 27] on button "Close lightbox" at bounding box center [624, 20] width 31 height 28
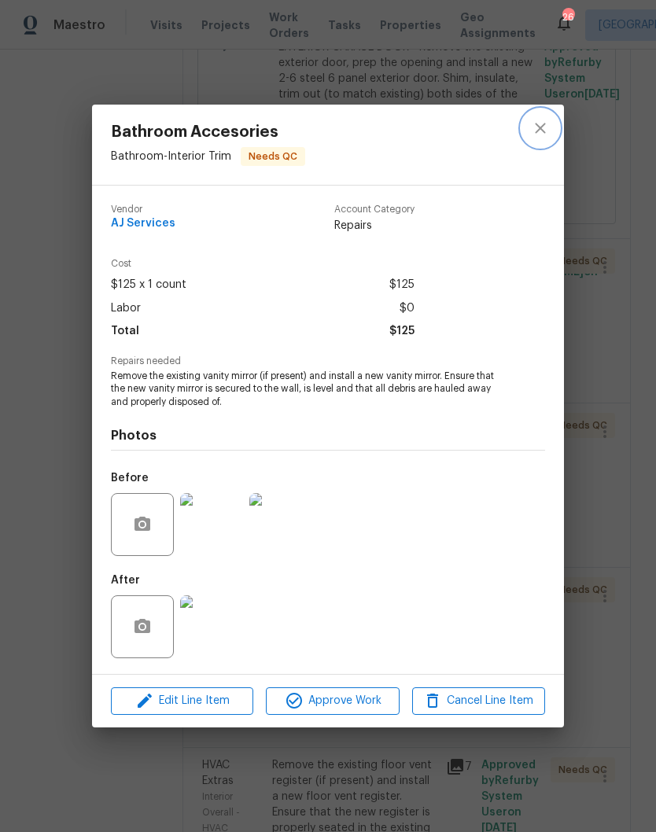
click at [543, 129] on icon "close" at bounding box center [540, 128] width 19 height 19
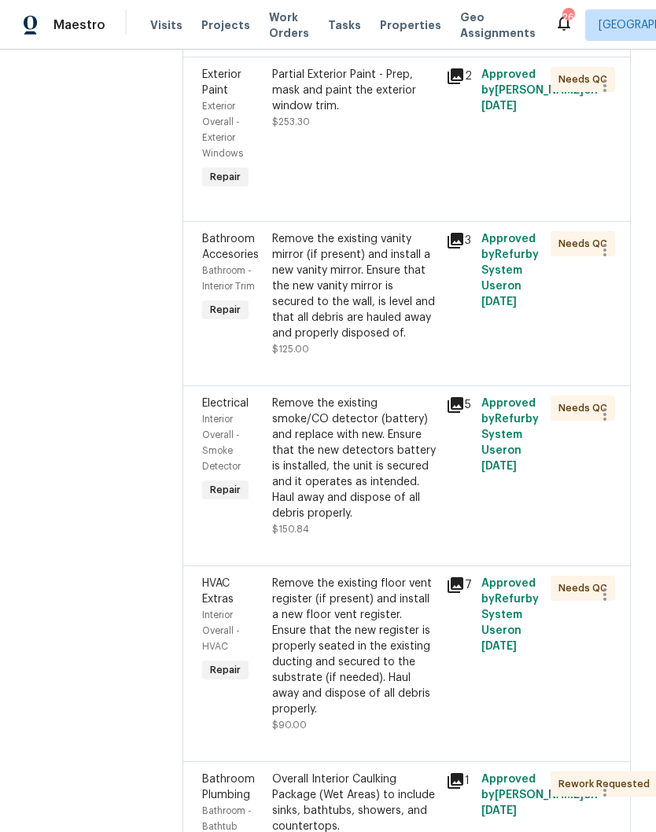
scroll to position [698, 0]
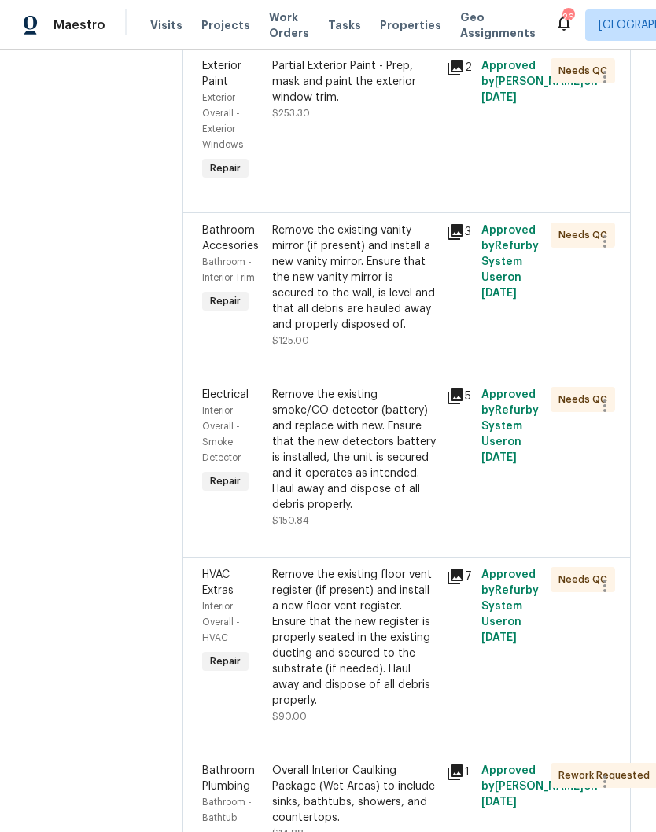
click at [414, 418] on div "Remove the existing smoke/CO detector (battery) and replace with new. Ensure th…" at bounding box center [354, 450] width 165 height 126
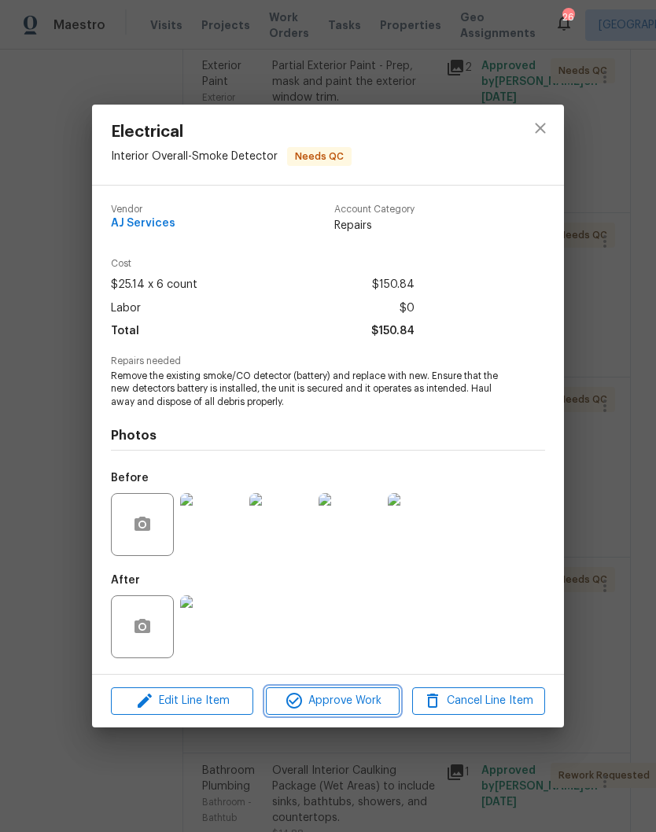
click at [367, 705] on span "Approve Work" at bounding box center [331, 701] width 123 height 20
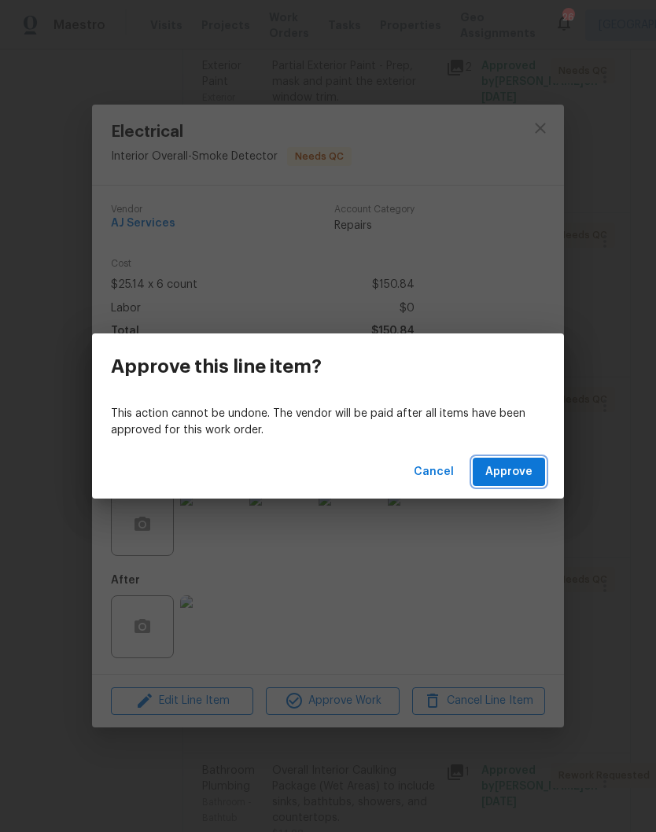
click at [524, 464] on span "Approve" at bounding box center [508, 472] width 47 height 20
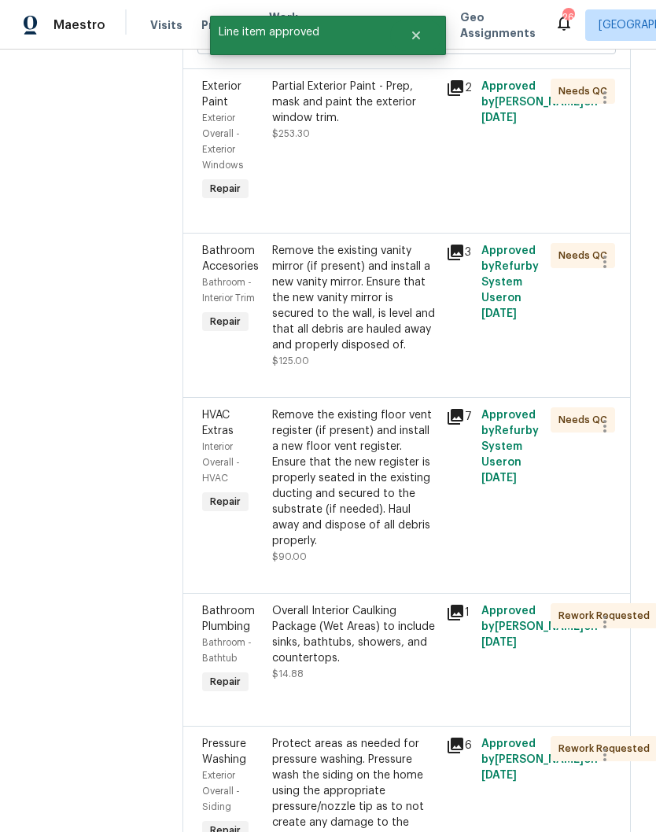
scroll to position [745, 0]
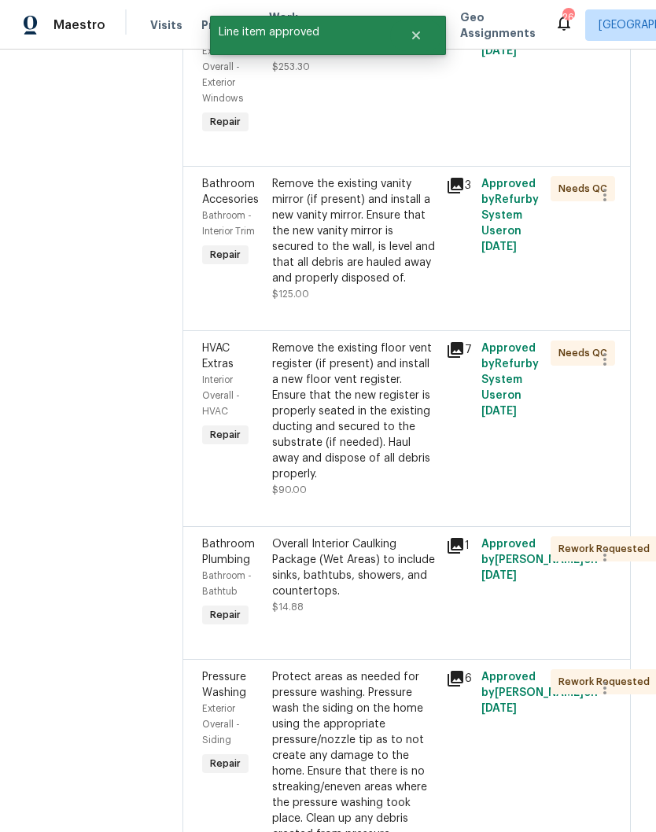
click at [399, 382] on div "Remove the existing floor vent register (if present) and install a new floor ve…" at bounding box center [354, 411] width 165 height 142
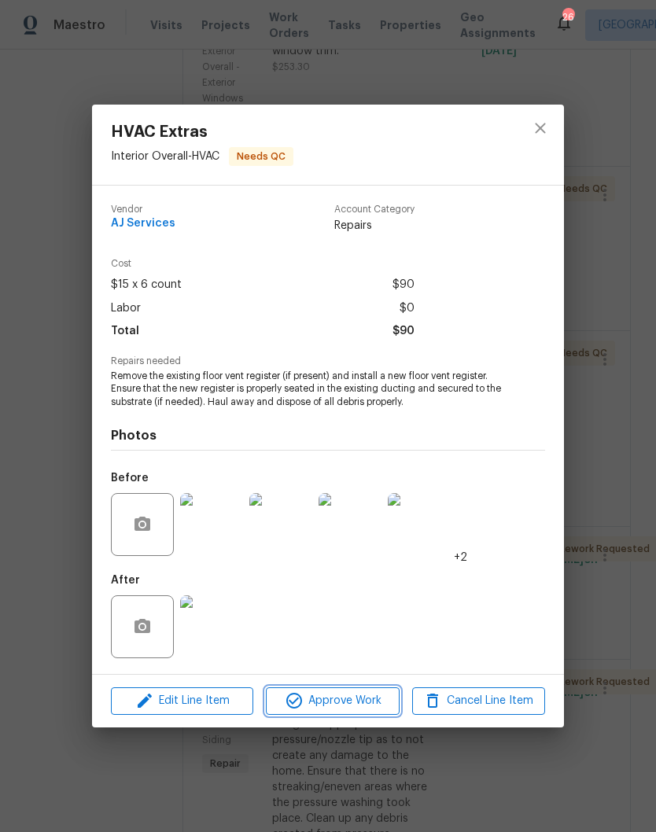
click at [358, 700] on span "Approve Work" at bounding box center [331, 701] width 123 height 20
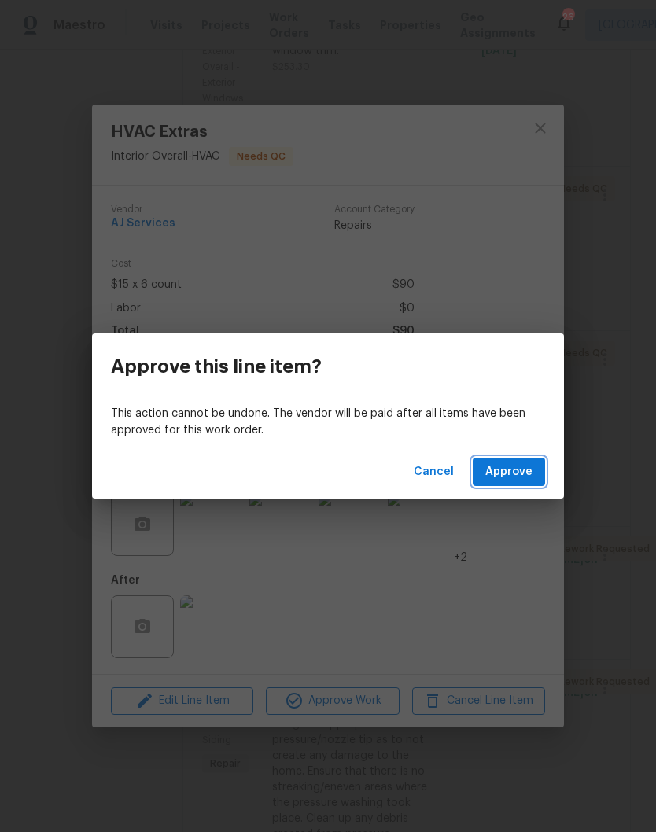
click at [525, 472] on span "Approve" at bounding box center [508, 472] width 47 height 20
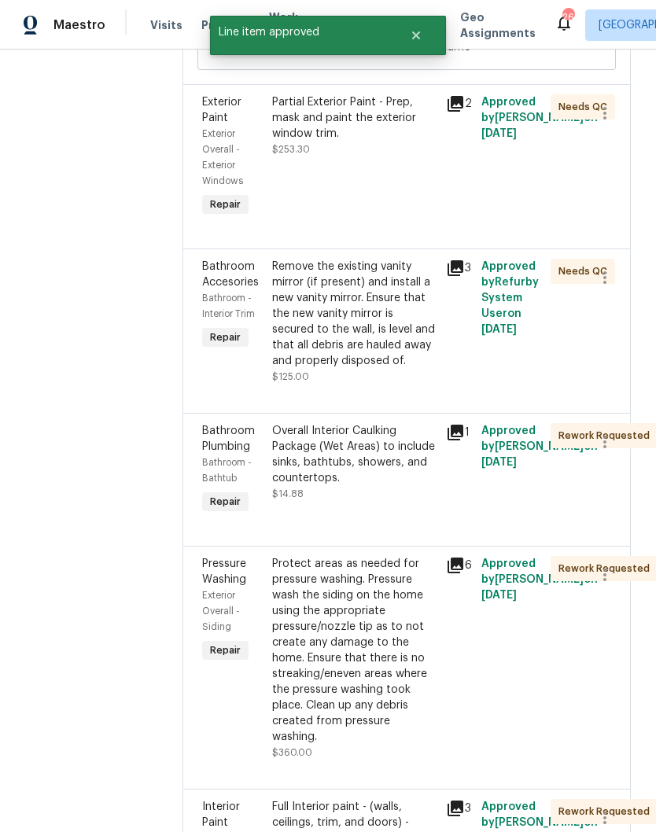
scroll to position [665, 0]
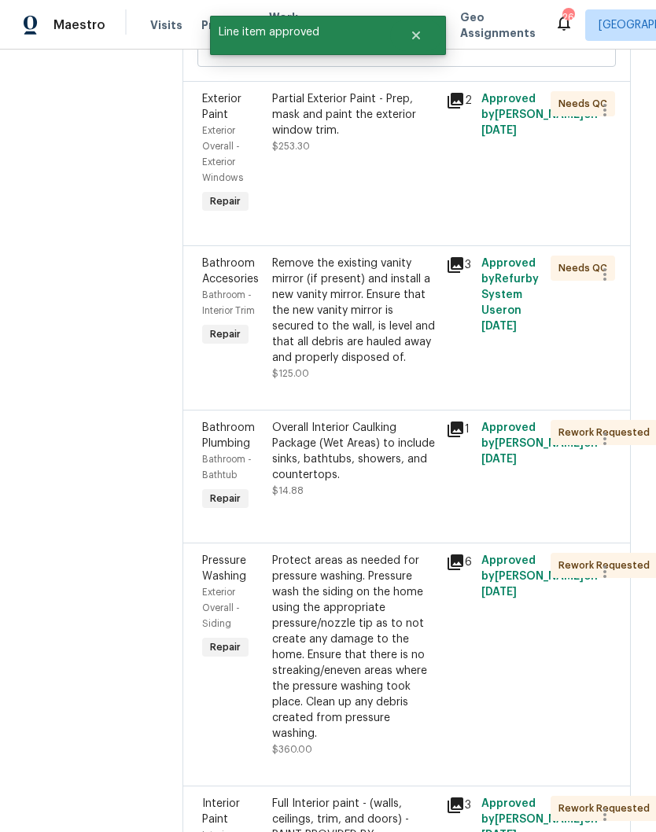
click at [405, 458] on div "Overall Interior Caulking Package (Wet Areas) to include sinks, bathtubs, showe…" at bounding box center [354, 451] width 165 height 63
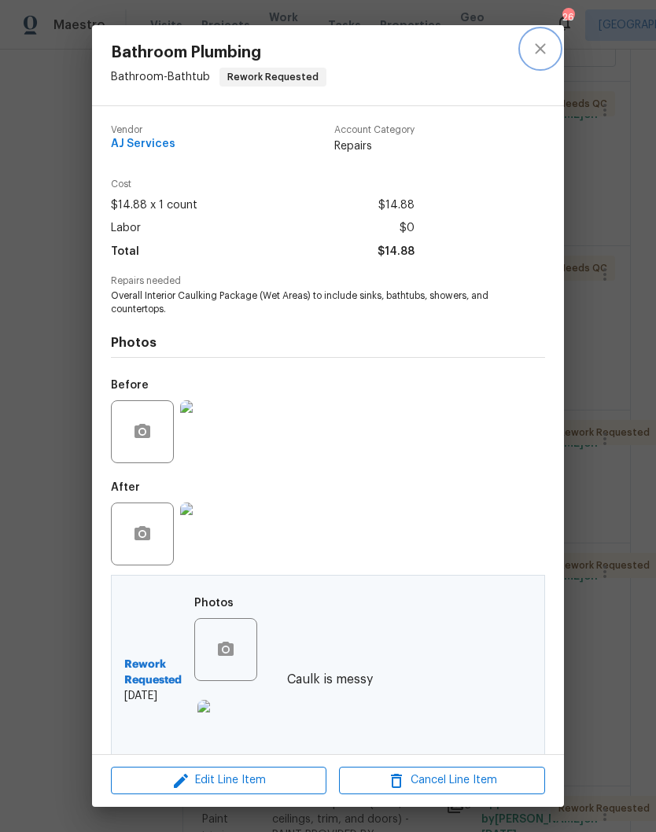
click at [545, 56] on icon "close" at bounding box center [540, 48] width 19 height 19
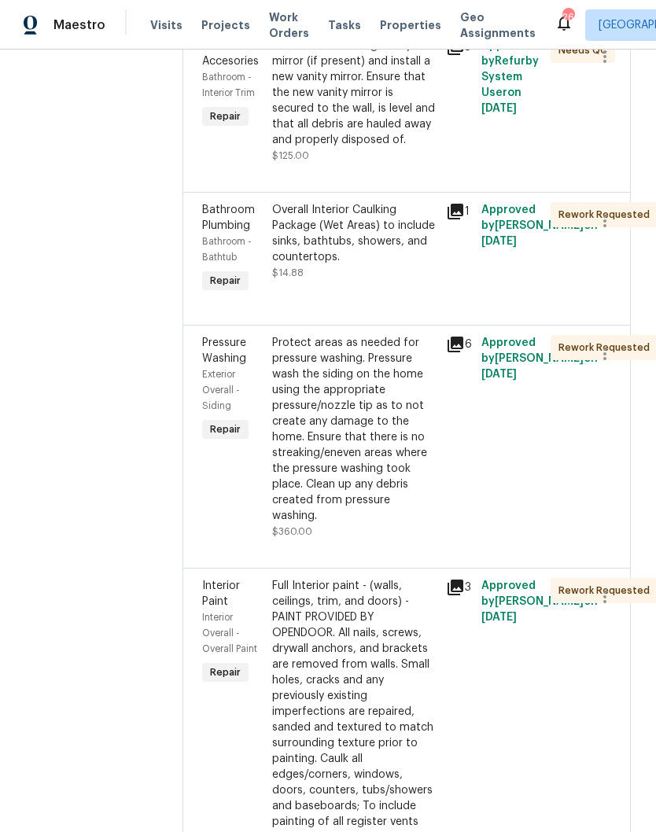
scroll to position [895, 0]
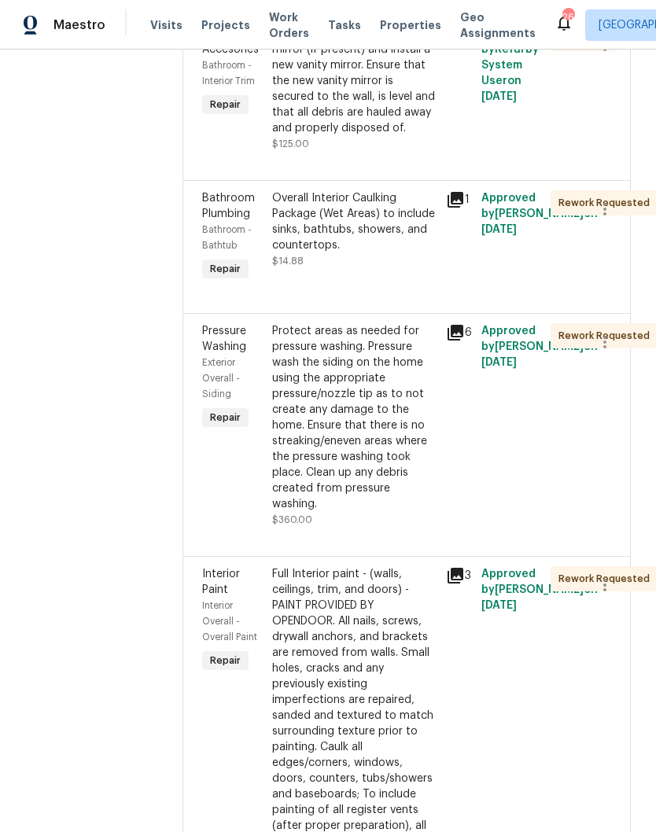
click at [414, 364] on div "Protect areas as needed for pressure washing. Pressure wash the siding on the h…" at bounding box center [354, 417] width 165 height 189
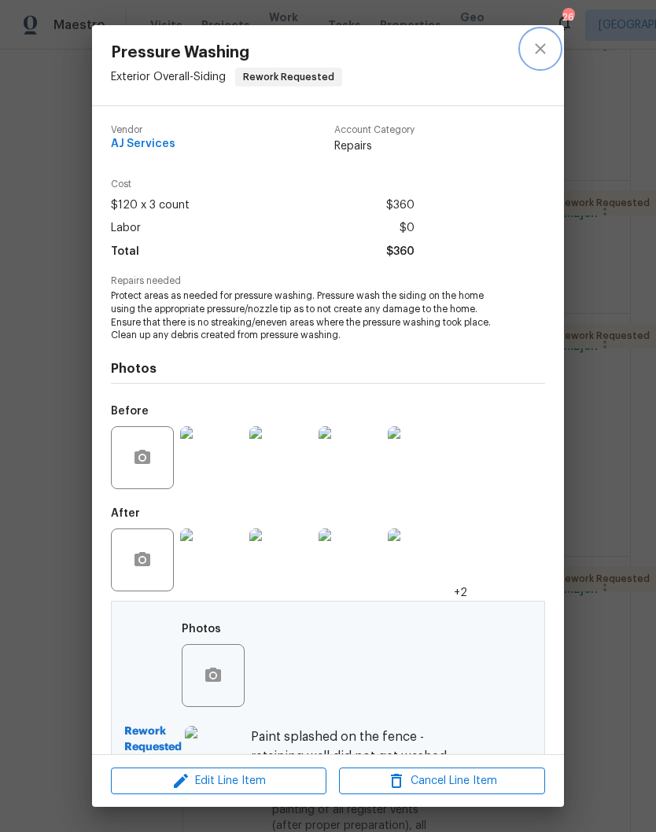
click at [544, 61] on button "close" at bounding box center [540, 49] width 38 height 38
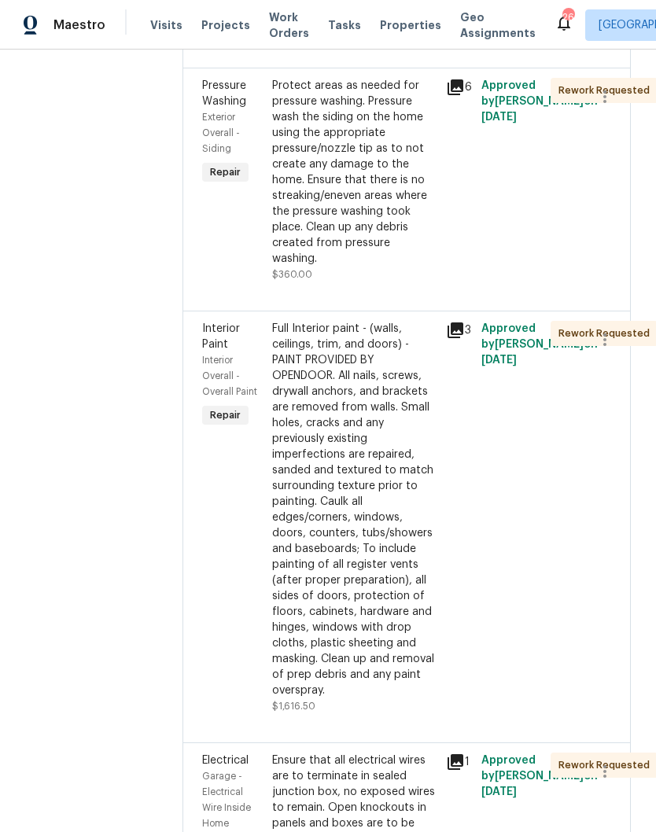
scroll to position [1147, 0]
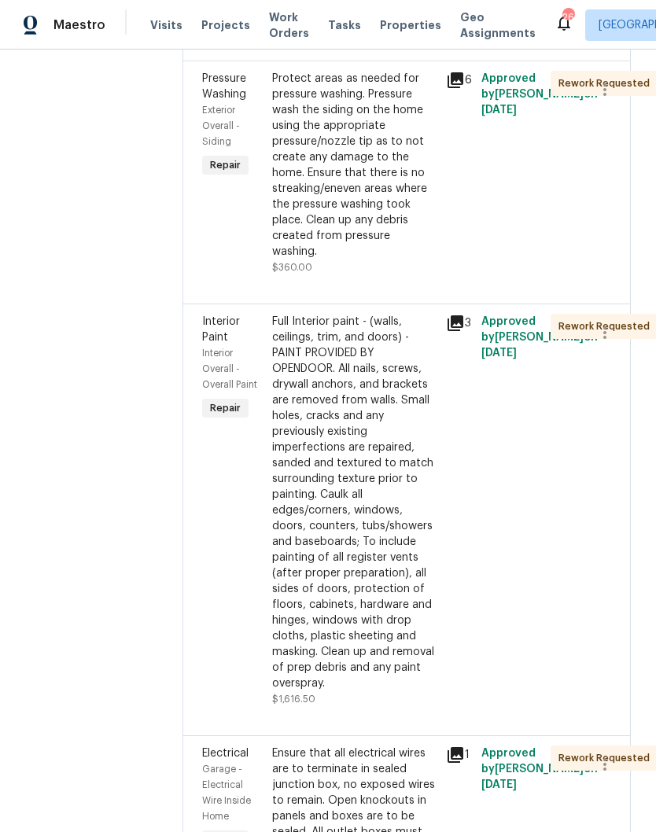
click at [378, 355] on div "Full Interior paint - (walls, ceilings, trim, and doors) - PAINT PROVIDED BY OP…" at bounding box center [354, 502] width 165 height 377
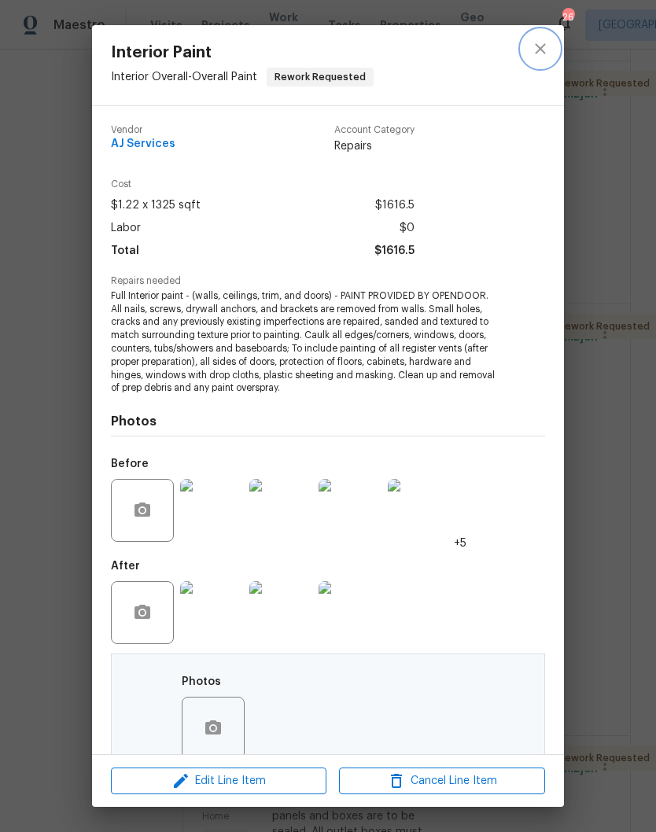
click at [543, 55] on icon "close" at bounding box center [540, 48] width 19 height 19
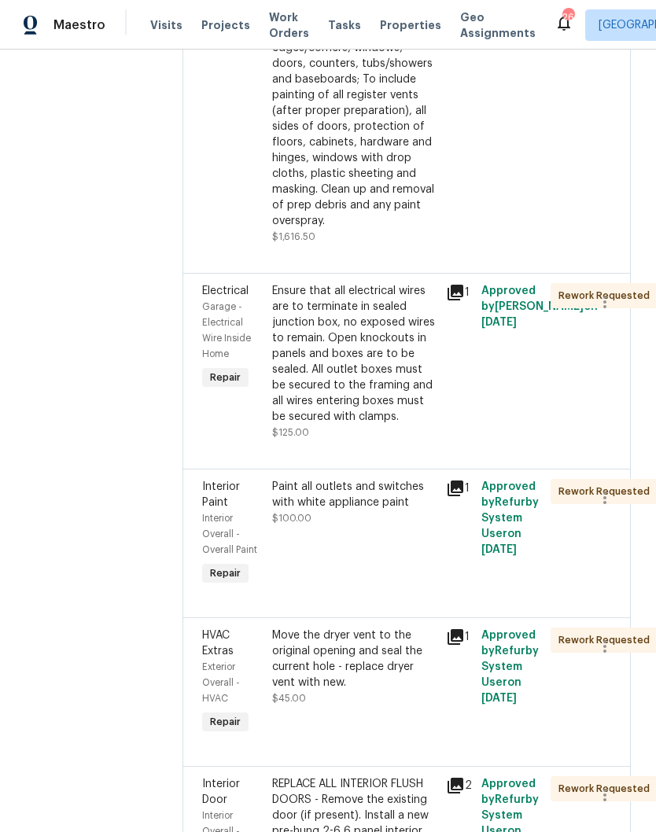
scroll to position [1611, 0]
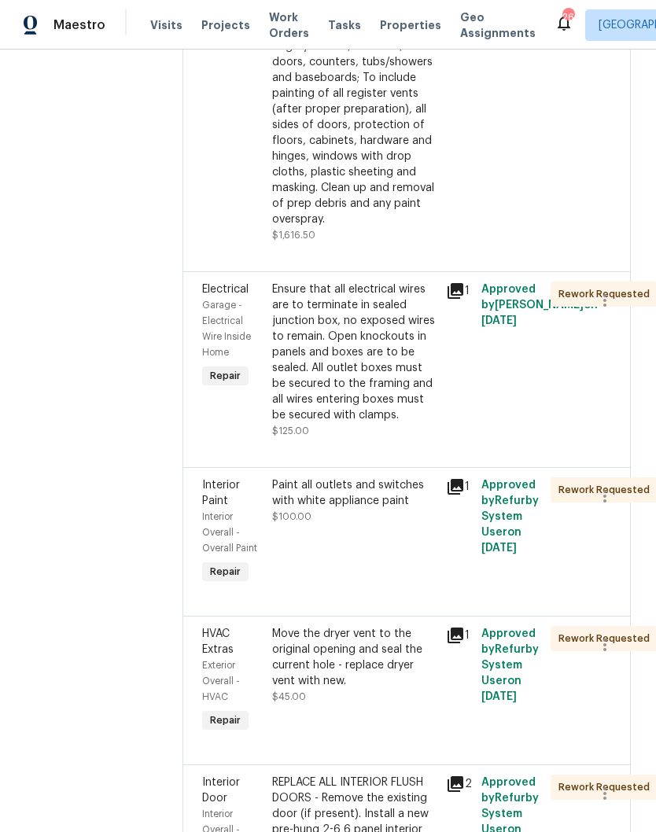
click at [415, 320] on div "Ensure that all electrical wires are to terminate in sealed junction box, no ex…" at bounding box center [354, 352] width 165 height 142
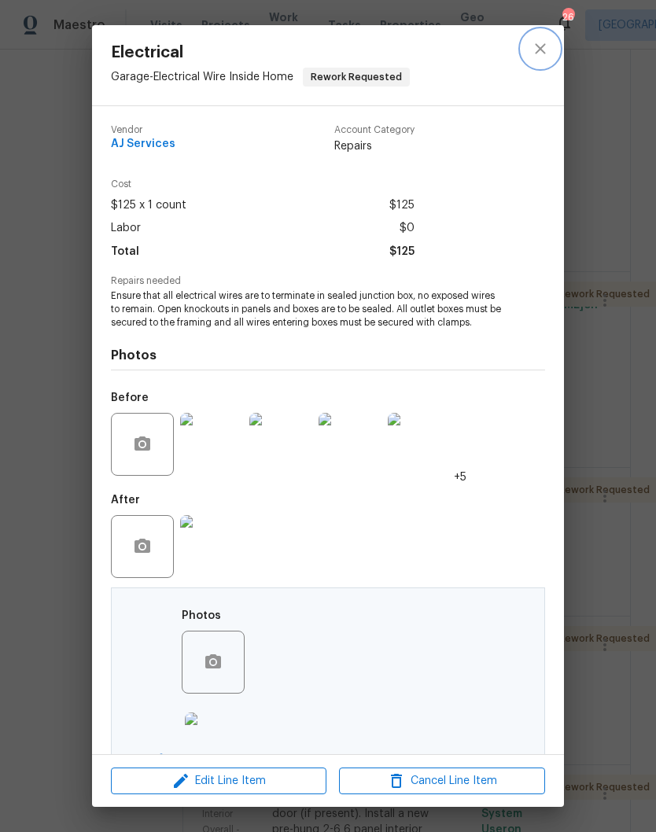
click at [544, 50] on icon "close" at bounding box center [540, 48] width 19 height 19
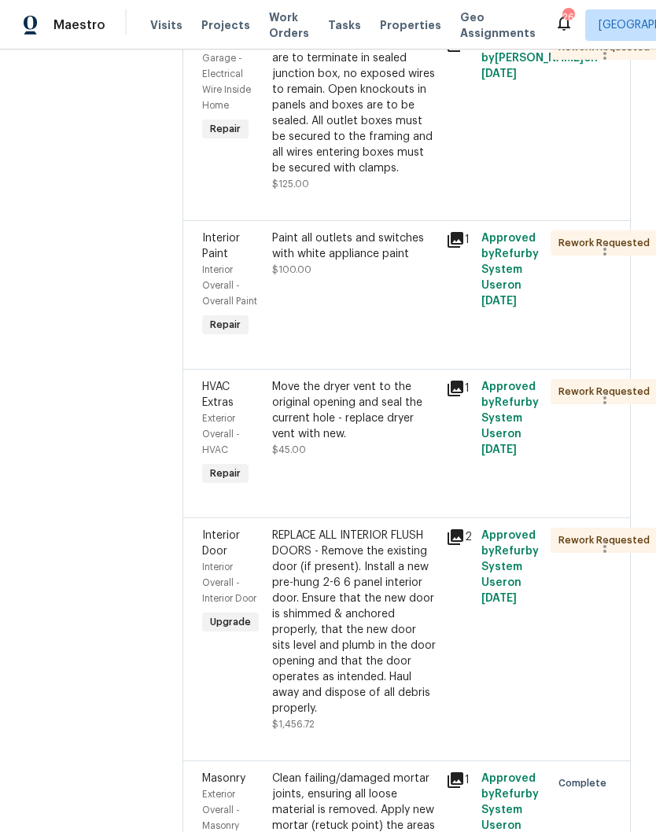
scroll to position [1868, 0]
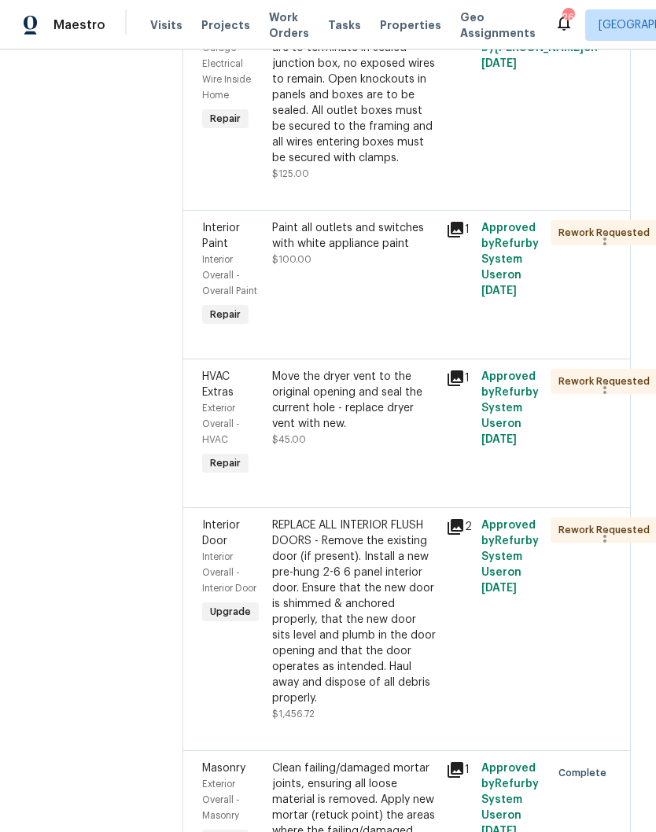
click at [404, 252] on div "Paint all outlets and switches with white appliance paint" at bounding box center [354, 235] width 165 height 31
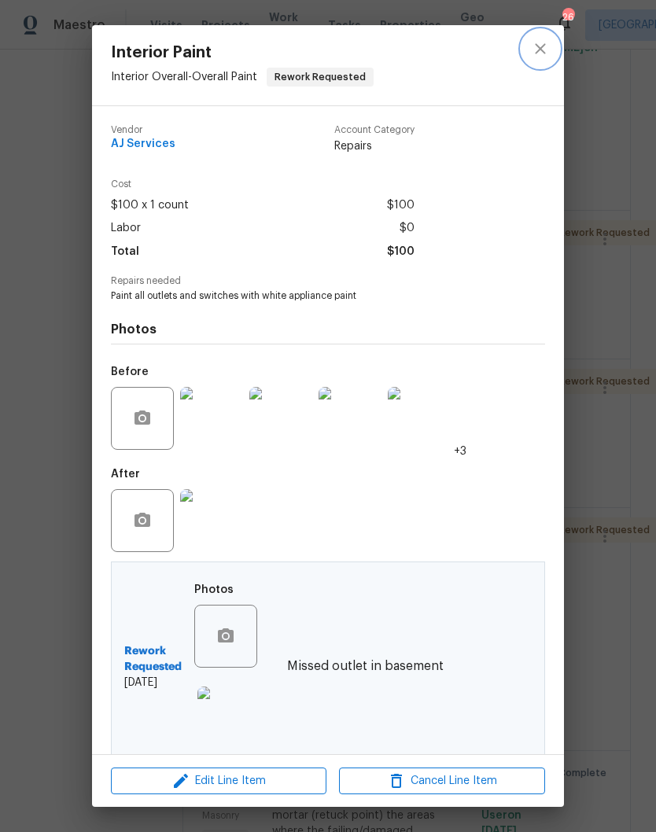
click at [542, 53] on icon "close" at bounding box center [540, 48] width 19 height 19
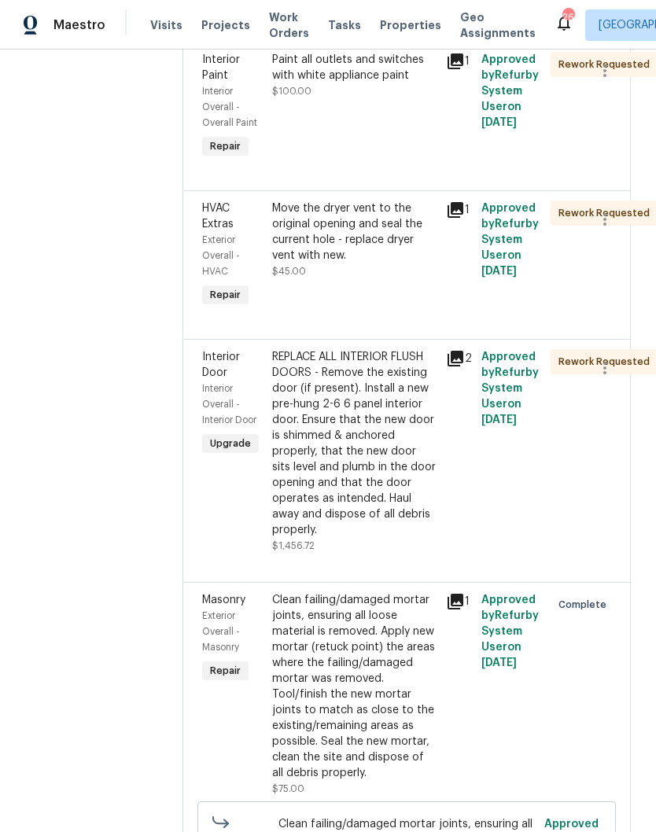
scroll to position [2052, 0]
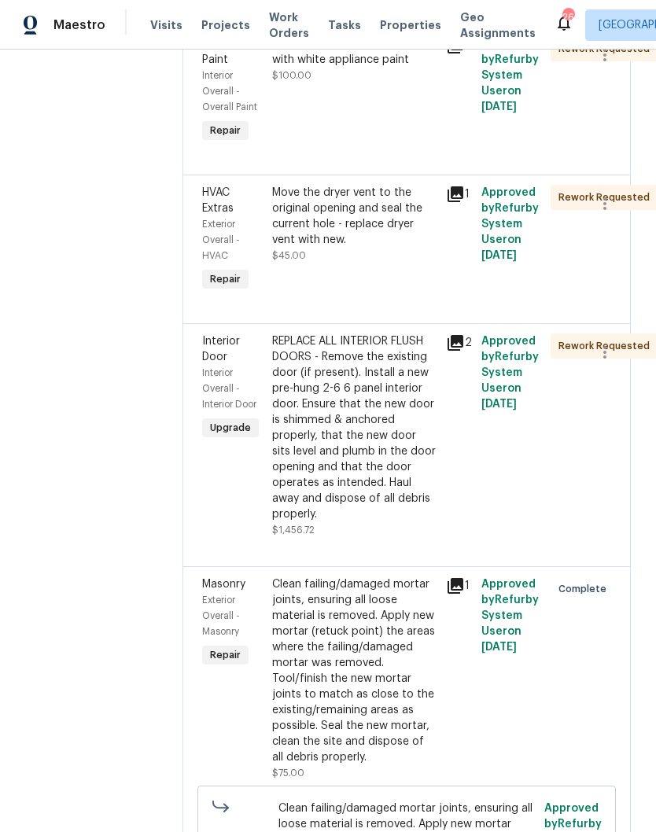
click at [410, 222] on div "Move the dryer vent to the original opening and seal the current hole - replace…" at bounding box center [354, 216] width 165 height 63
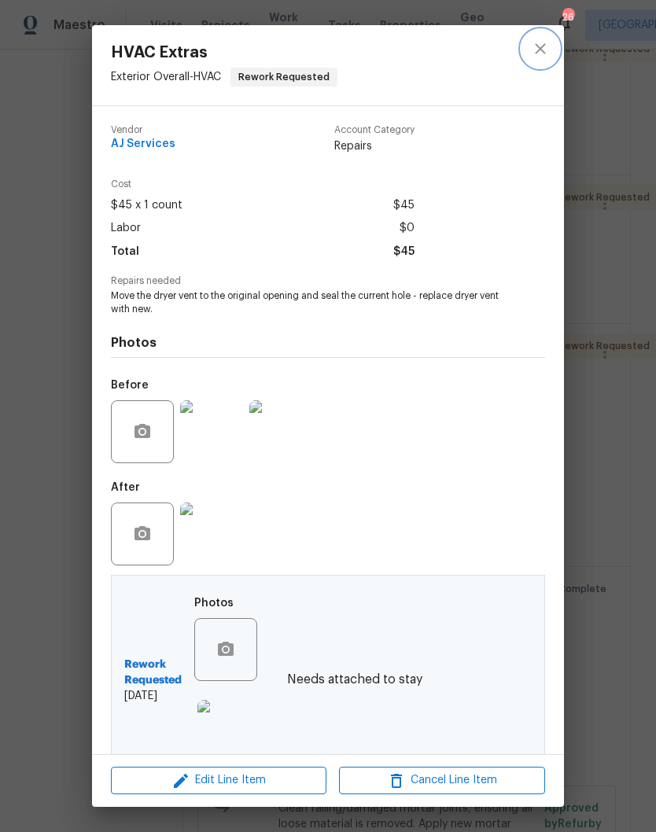
click at [542, 57] on icon "close" at bounding box center [540, 48] width 19 height 19
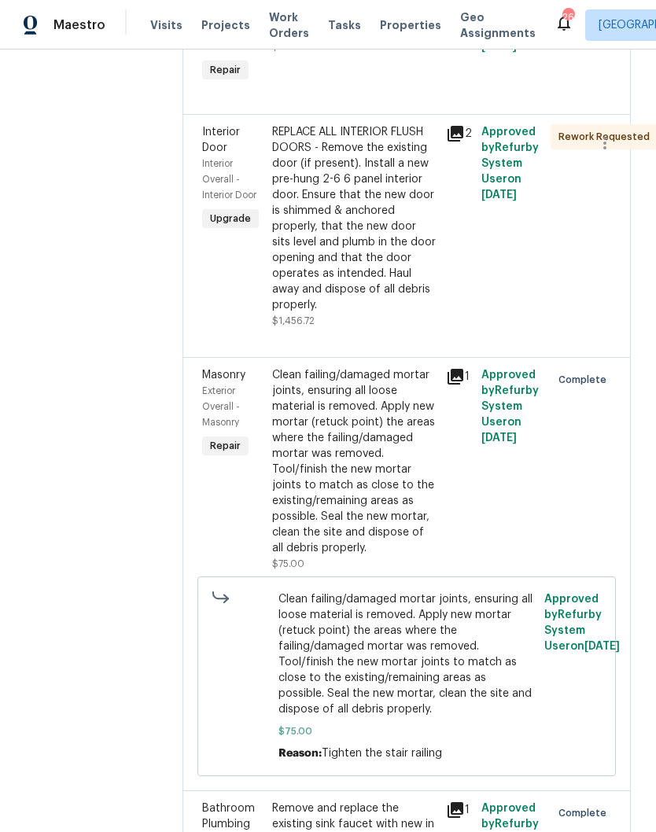
scroll to position [2263, 0]
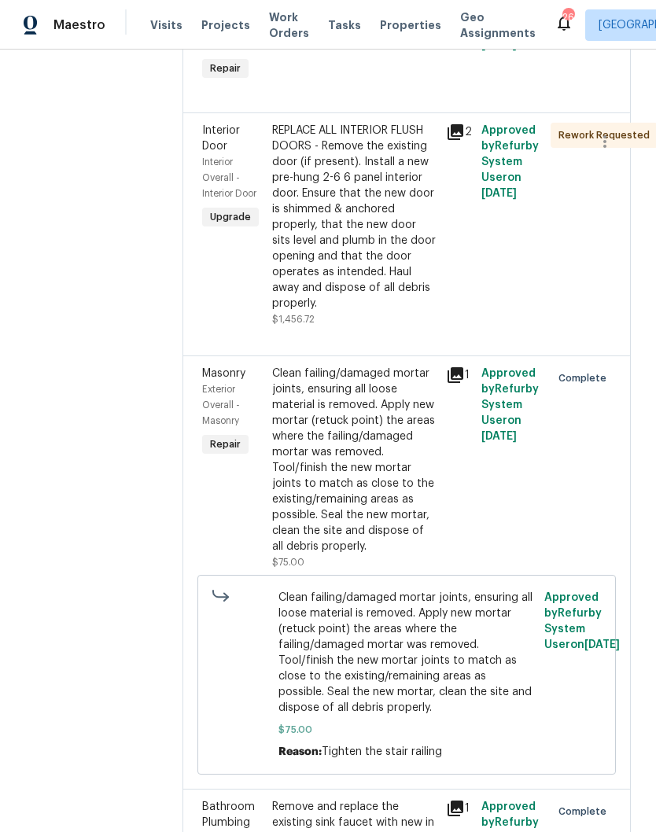
click at [406, 167] on div "REPLACE ALL INTERIOR FLUSH DOORS - Remove the existing door (if present). Insta…" at bounding box center [354, 217] width 165 height 189
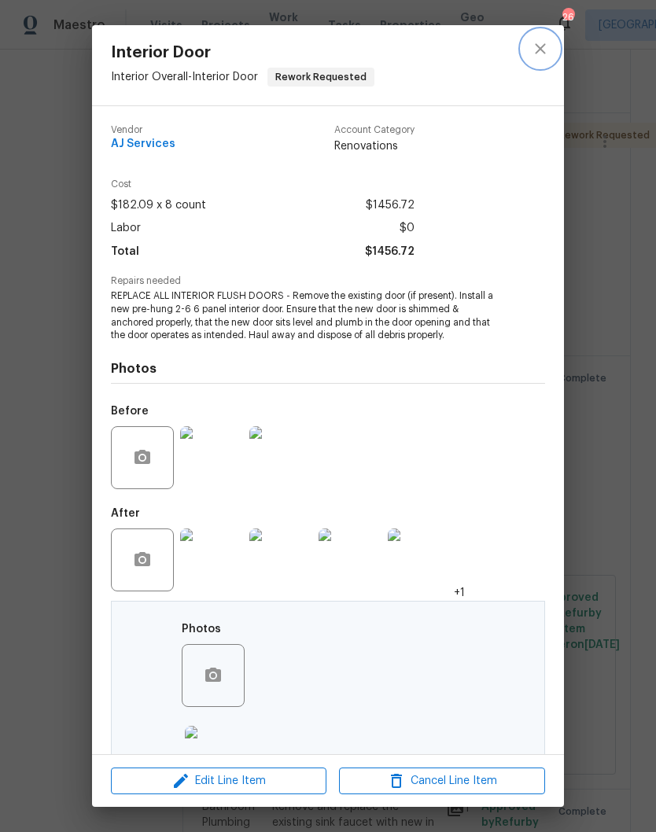
click at [542, 55] on icon "close" at bounding box center [540, 48] width 19 height 19
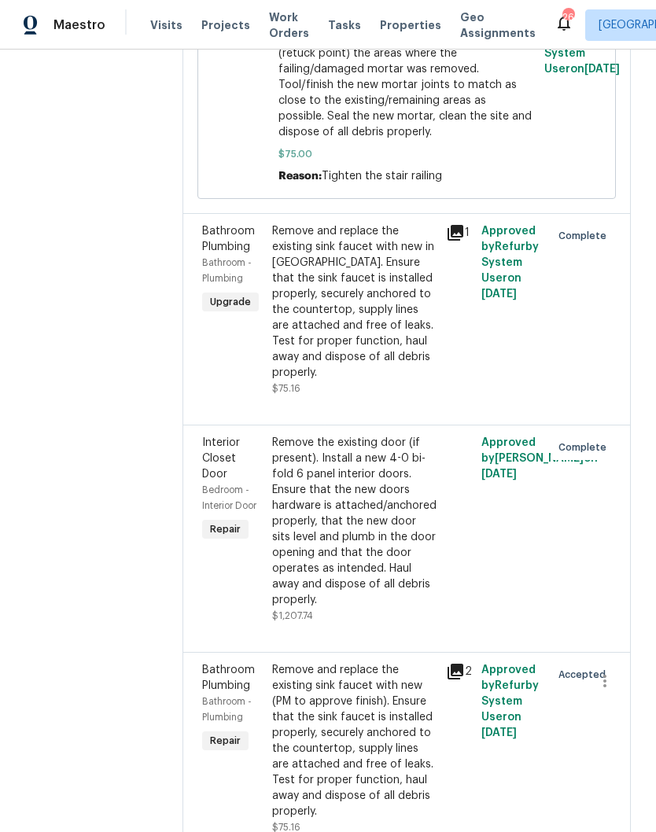
scroll to position [2823, 0]
